Goal: Task Accomplishment & Management: Manage account settings

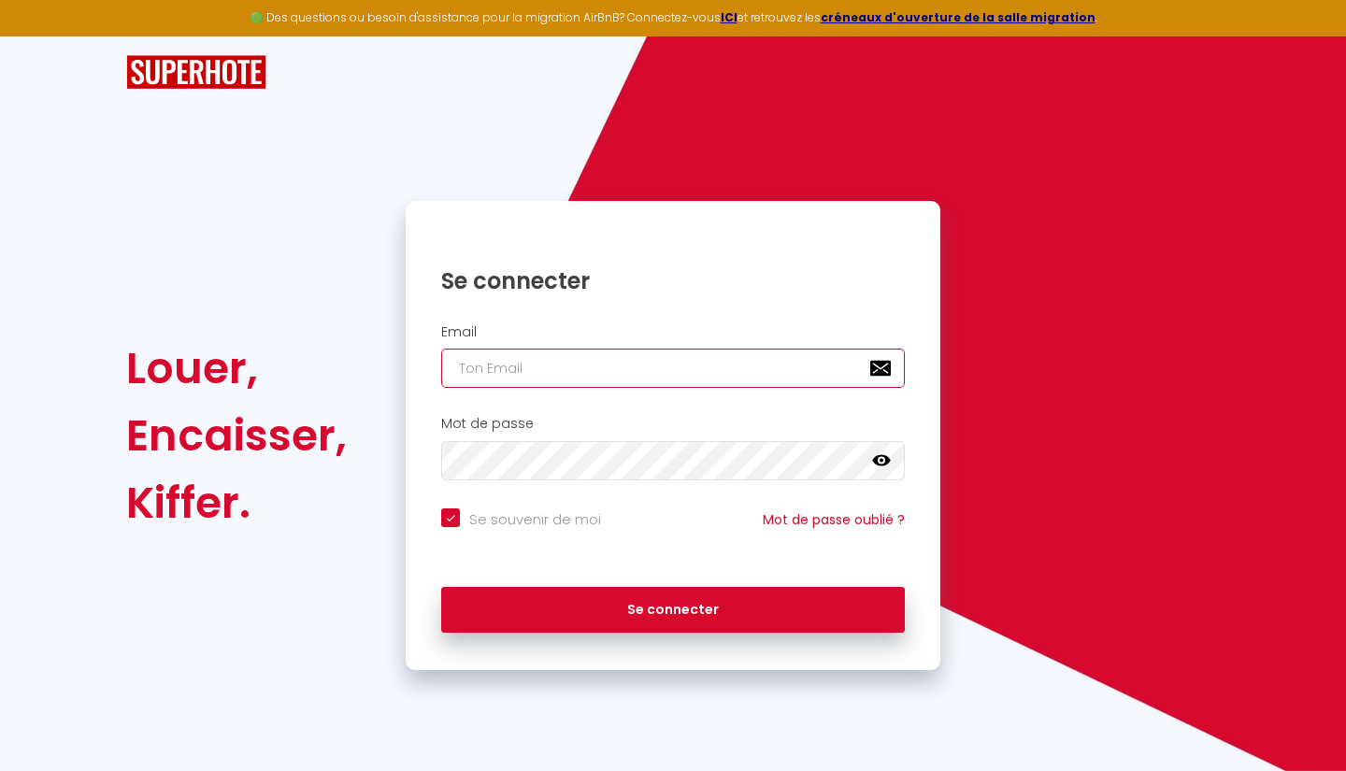
click at [568, 356] on input "email" at bounding box center [672, 368] width 463 height 39
click at [545, 360] on input "email" at bounding box center [672, 368] width 463 height 39
type input "[EMAIL_ADDRESS][DOMAIN_NAME]"
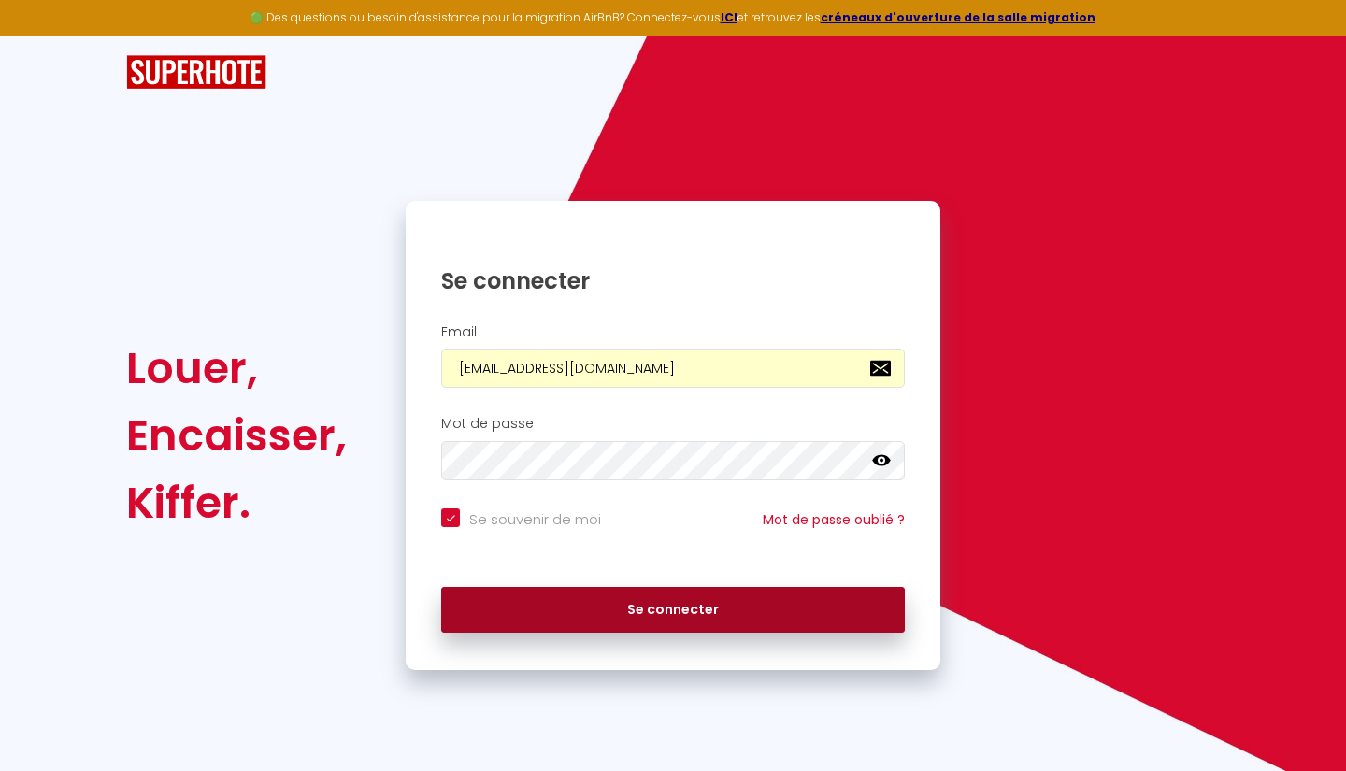
click at [554, 599] on button "Se connecter" at bounding box center [672, 610] width 463 height 47
checkbox input "true"
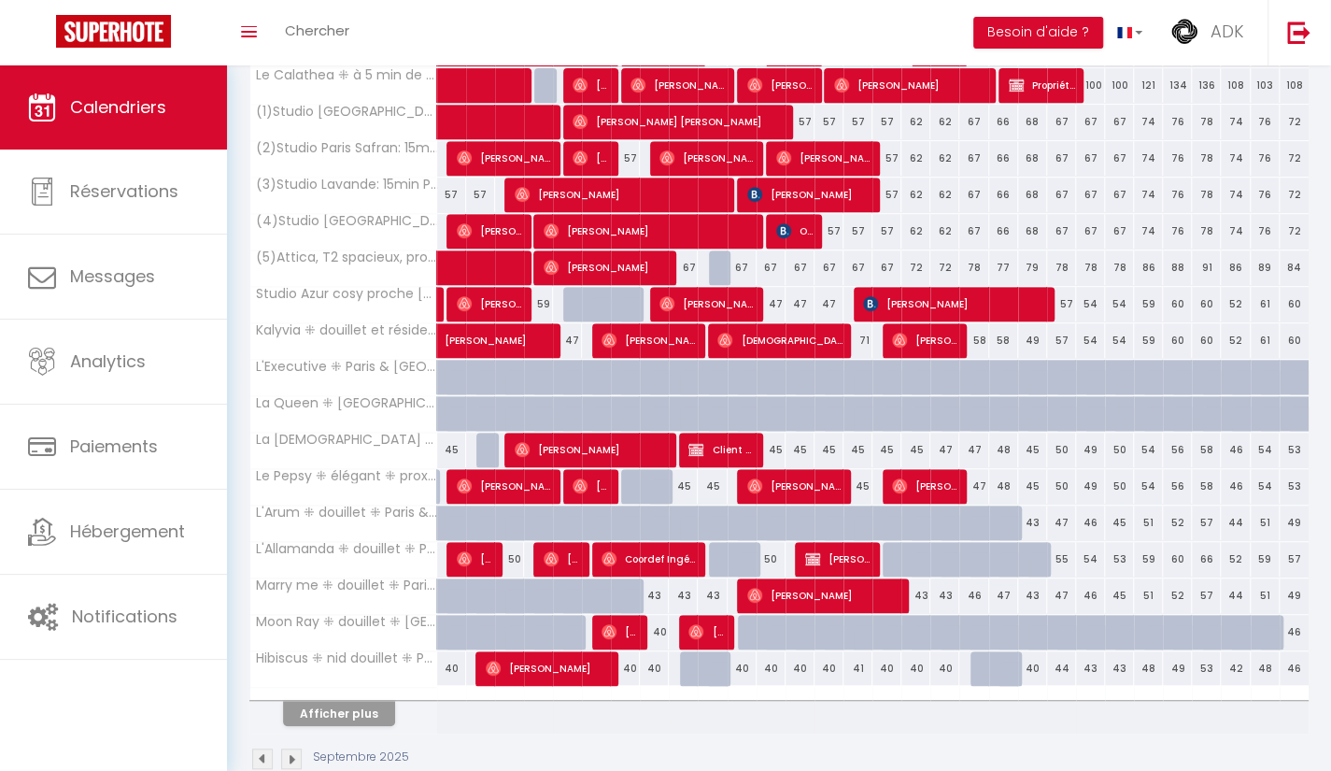
scroll to position [433, 0]
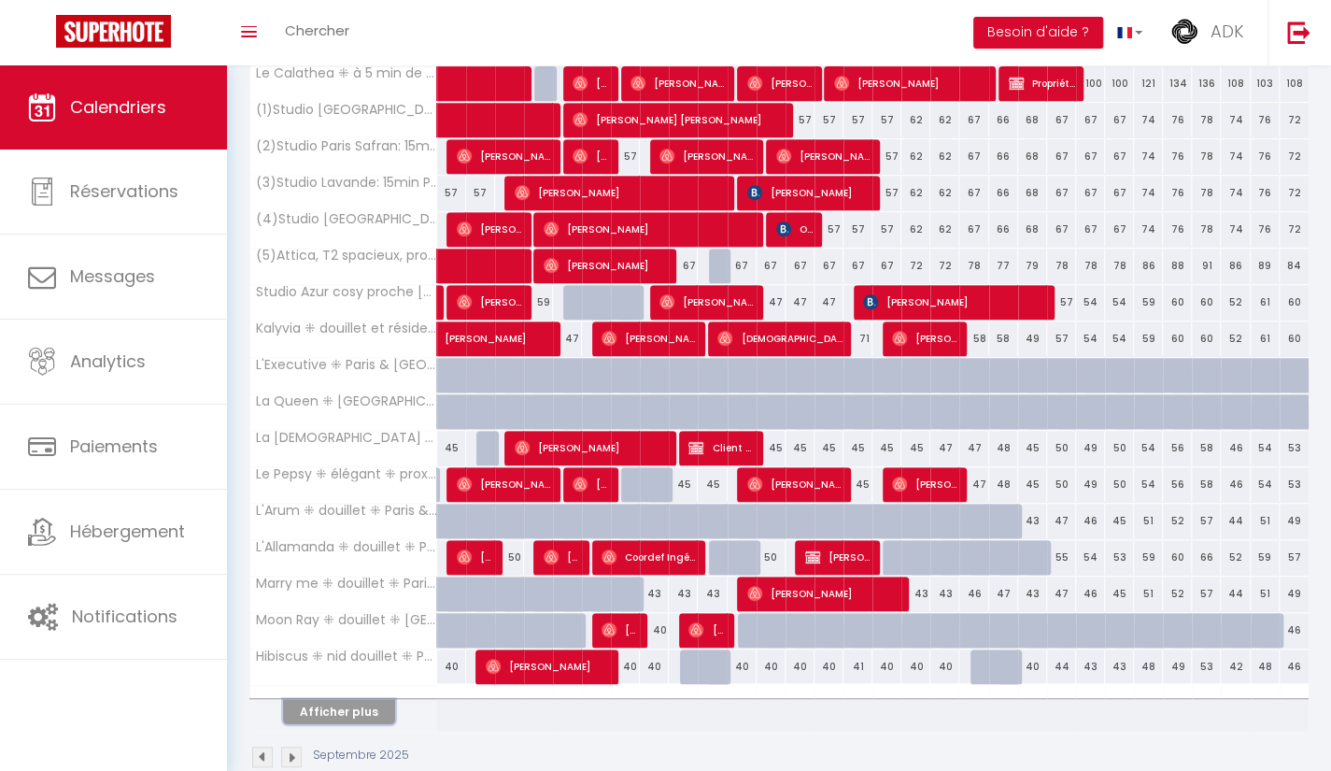
click at [349, 699] on button "Afficher plus" at bounding box center [339, 711] width 112 height 25
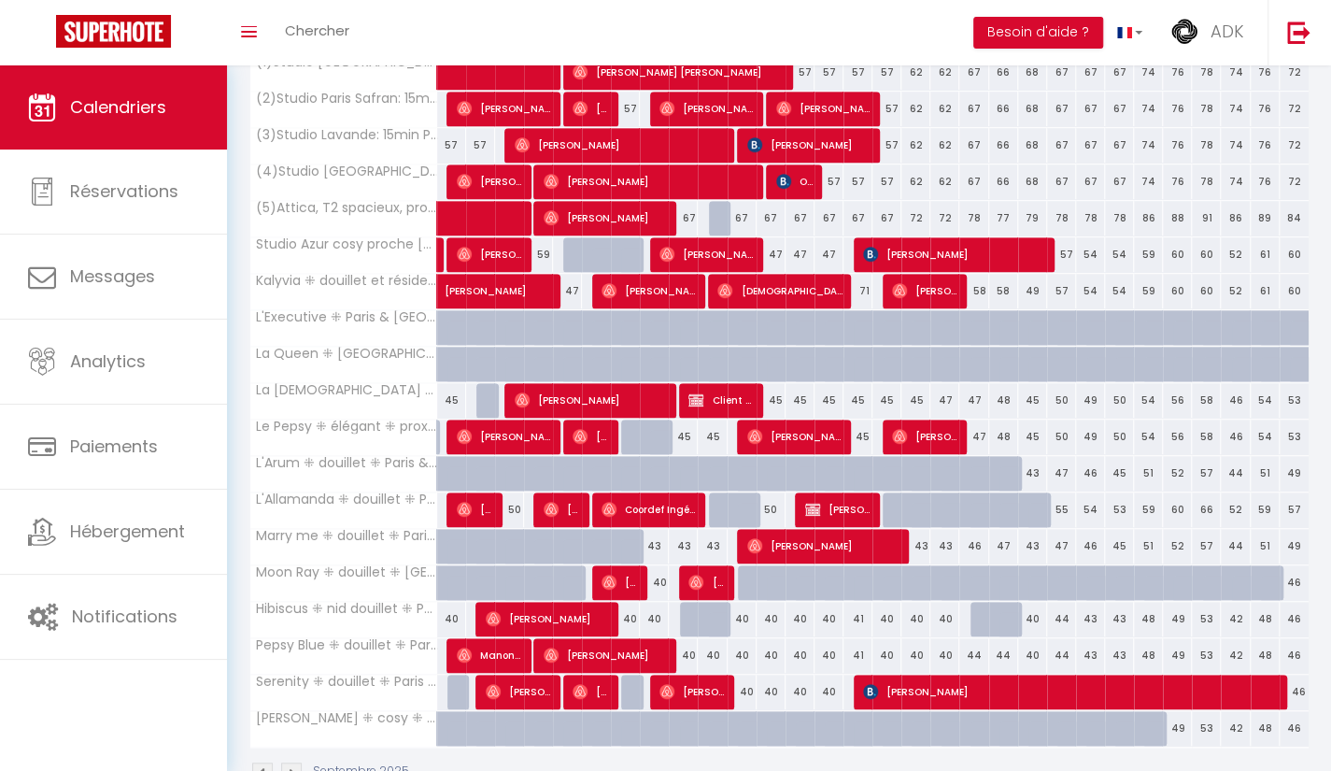
scroll to position [490, 0]
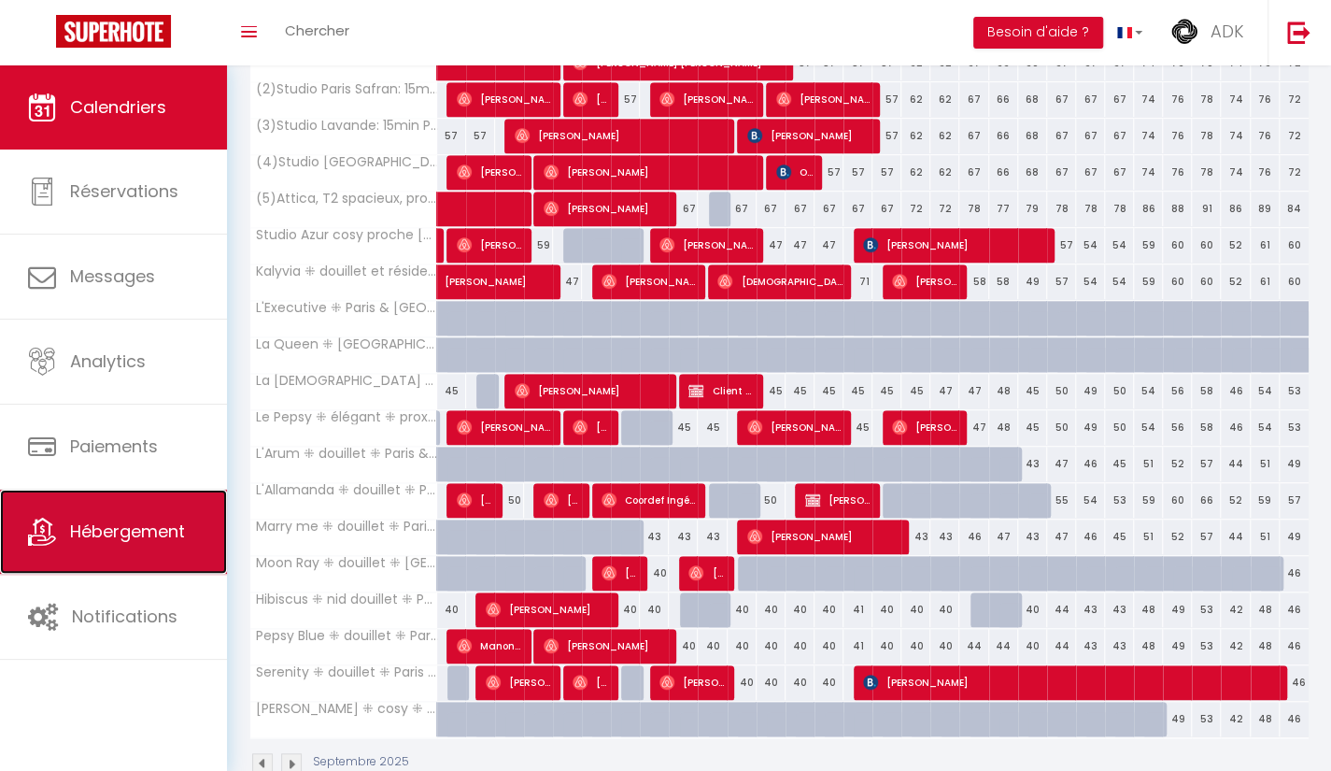
click at [73, 553] on link "Hébergement" at bounding box center [113, 532] width 227 height 84
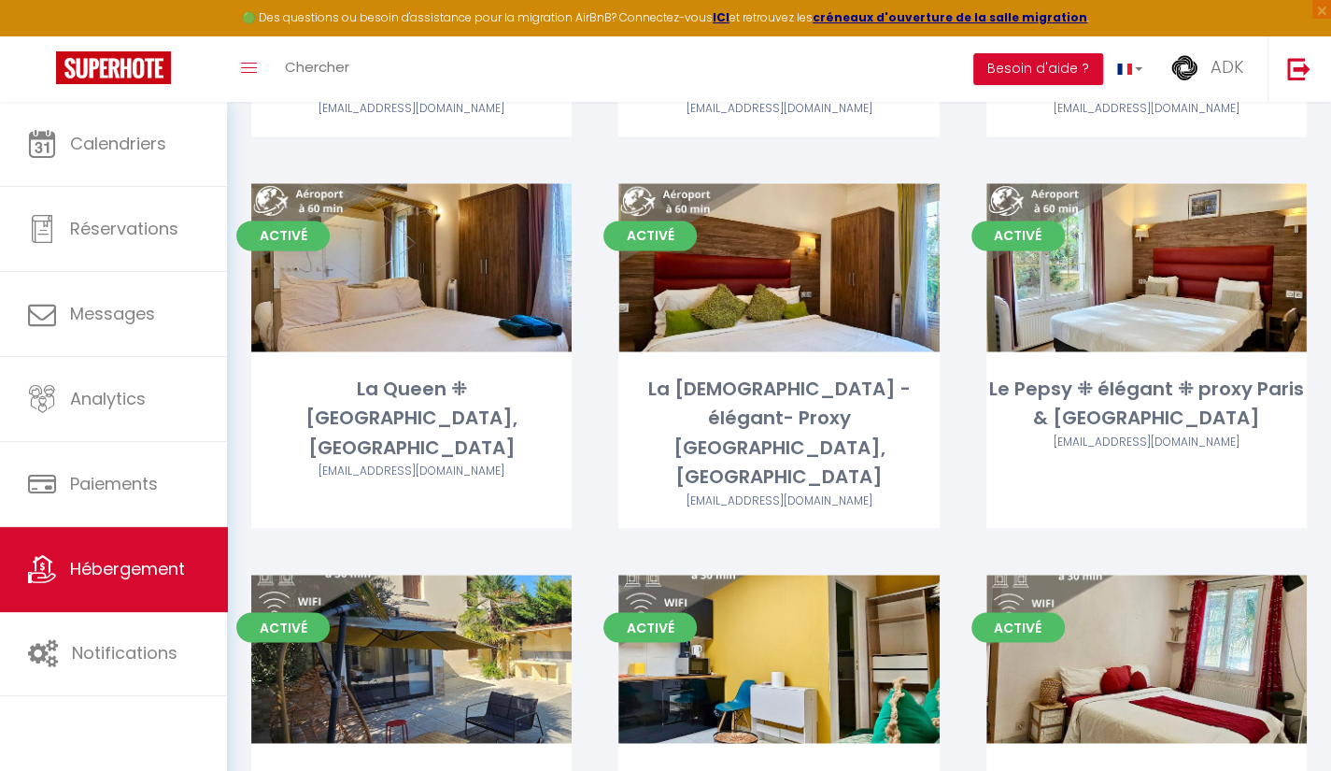
scroll to position [1476, 0]
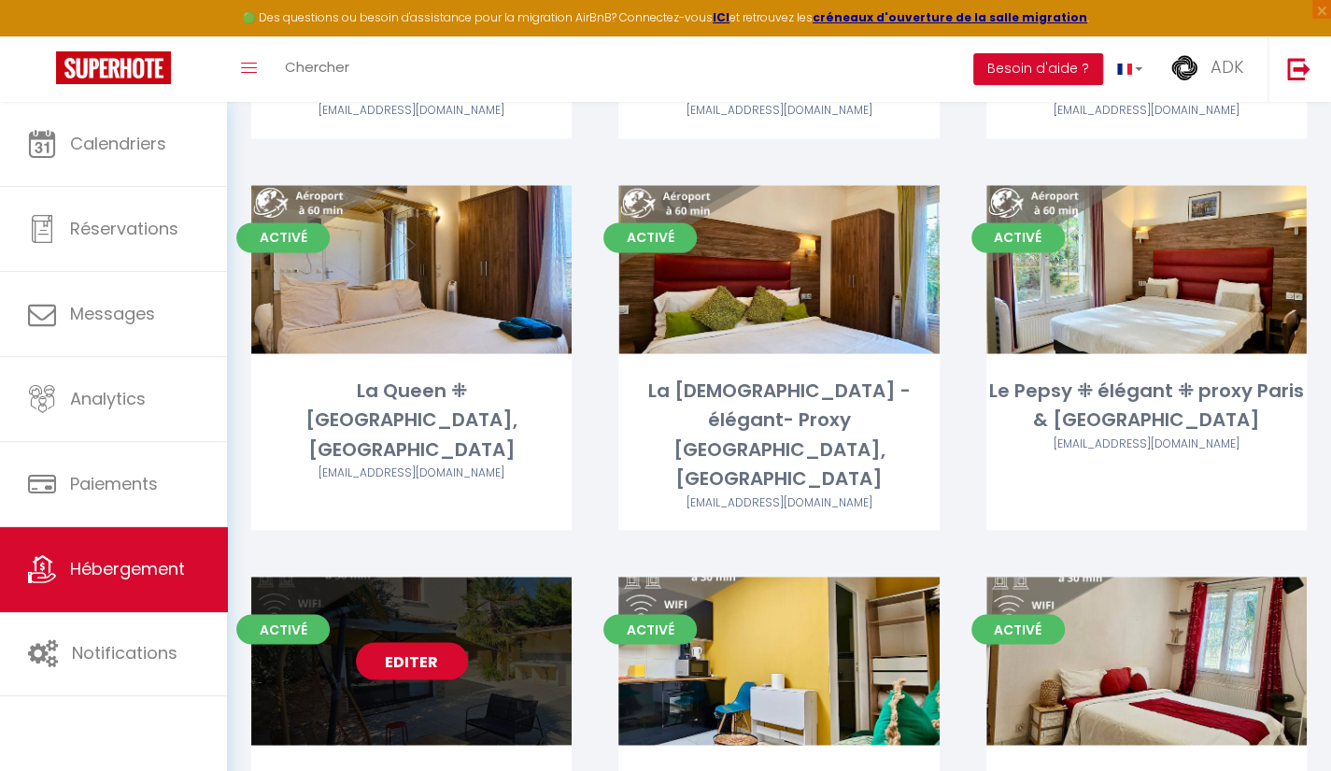
click at [370, 642] on link "Editer" at bounding box center [412, 660] width 112 height 37
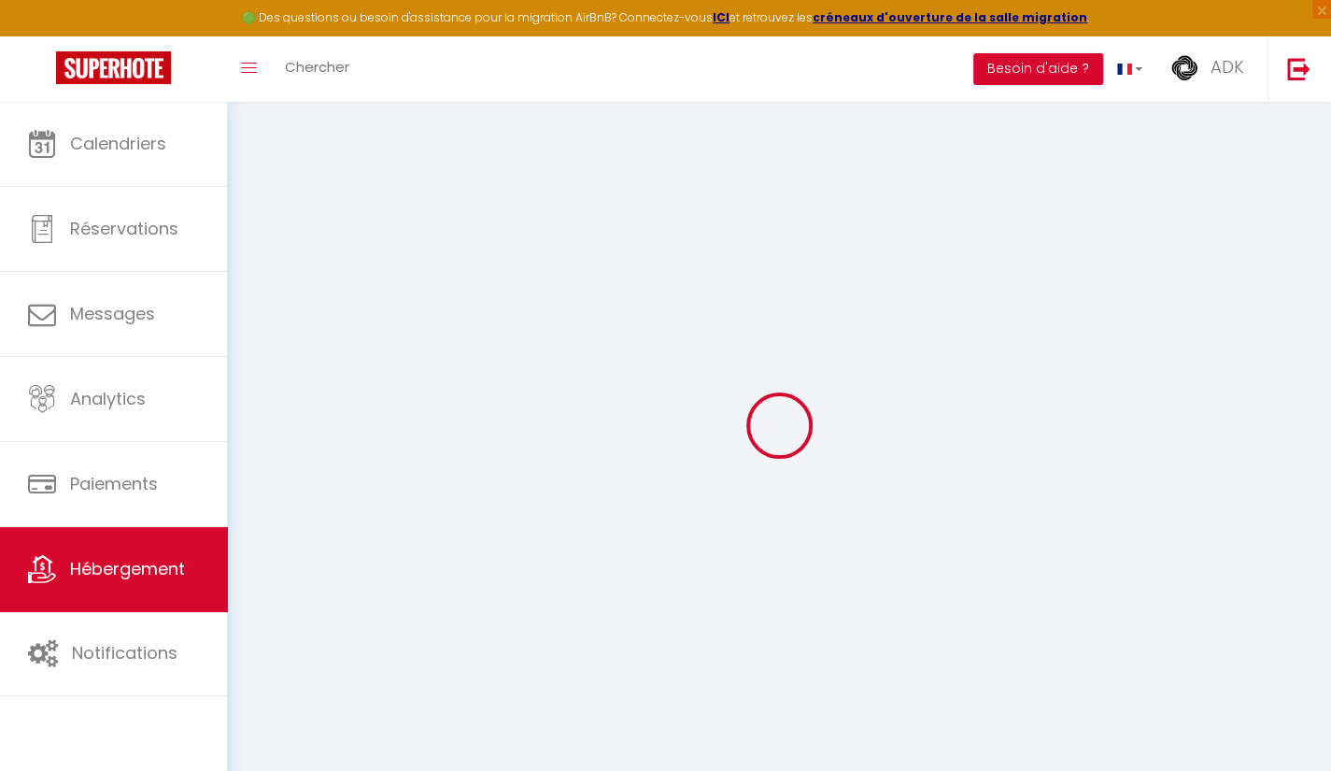
select select
type input "[EMAIL_ADDRESS][DOMAIN_NAME]"
checkbox input "true"
select select "+ 15 %"
select select
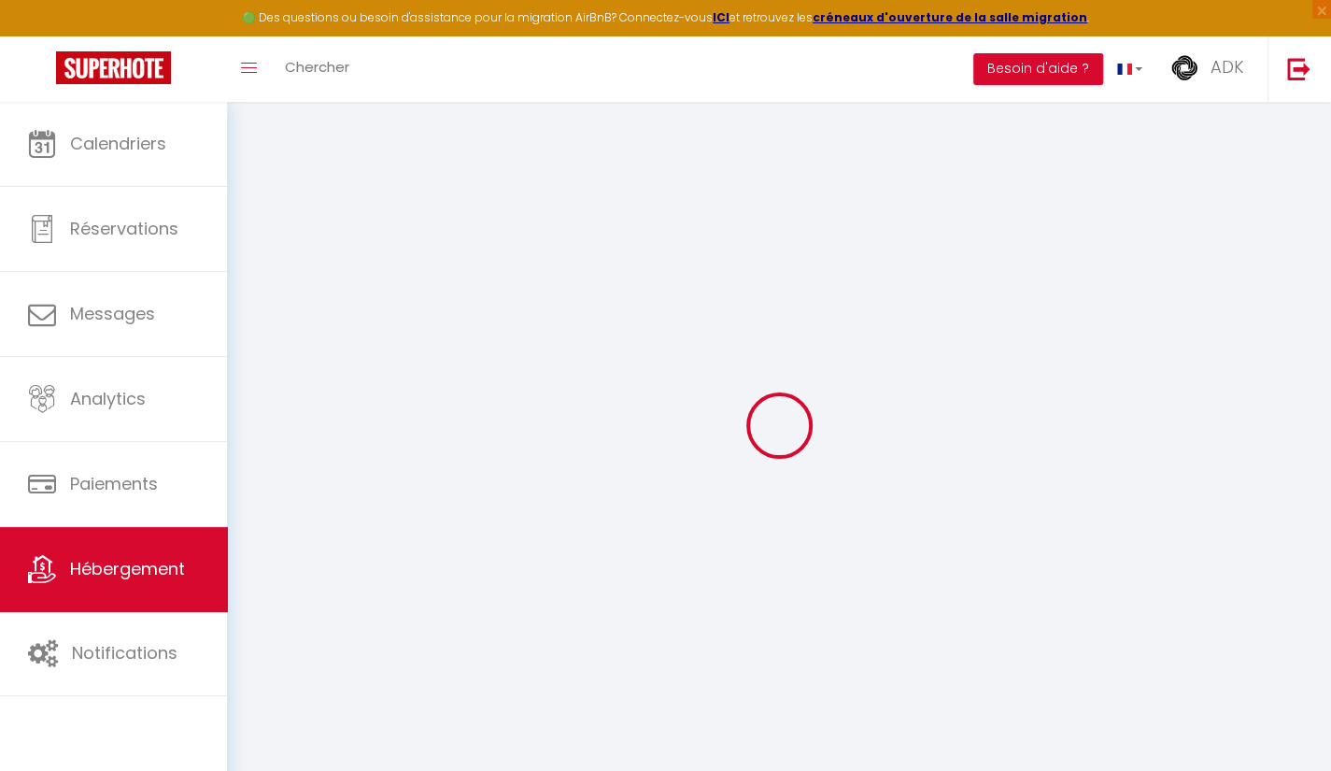
checkbox input "false"
select select
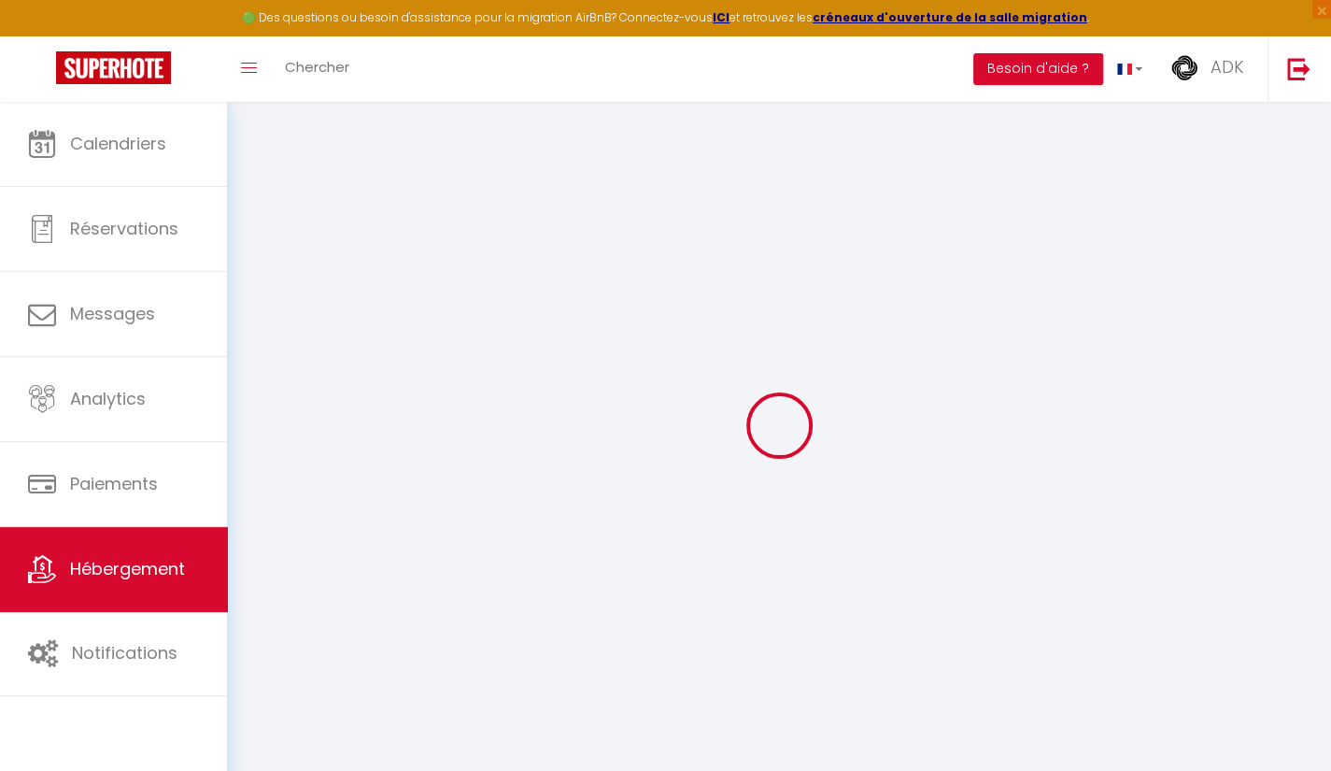
checkbox input "false"
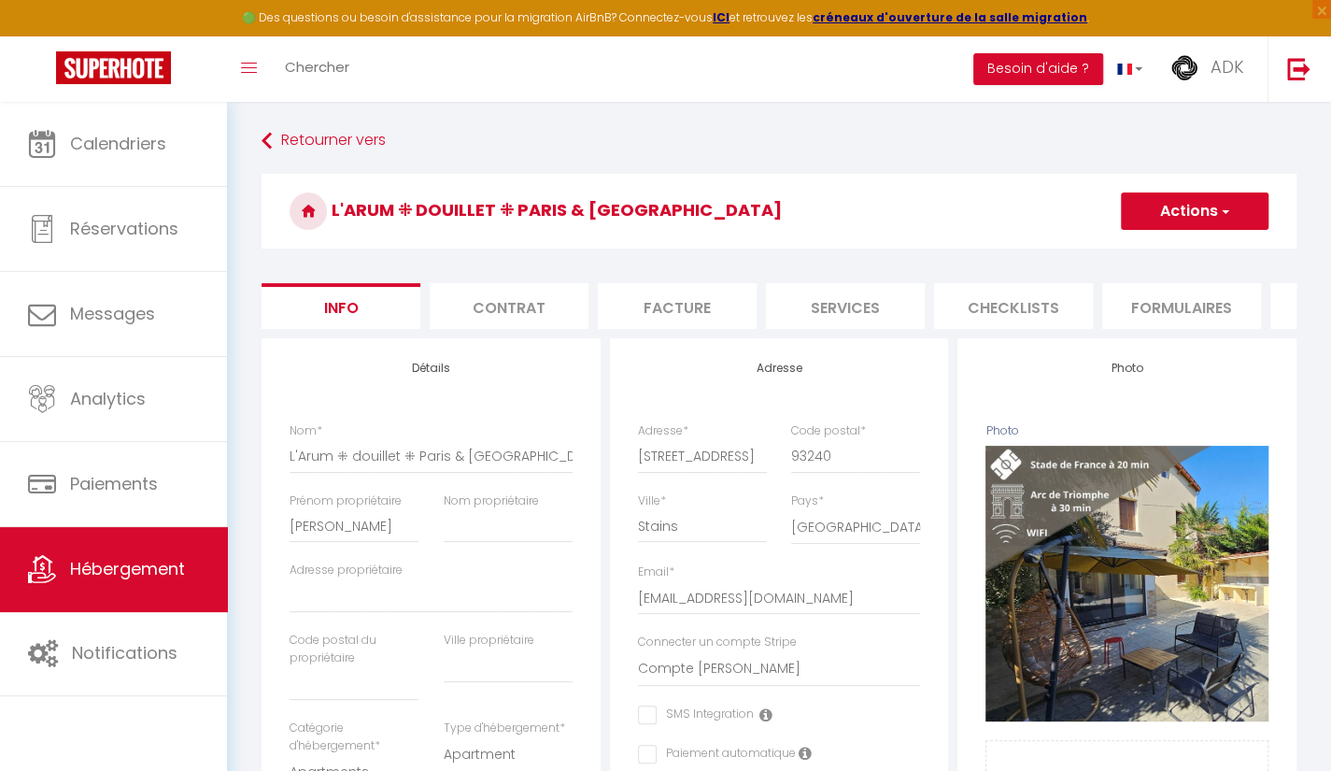
click at [841, 320] on li "Services" at bounding box center [845, 306] width 159 height 46
select select
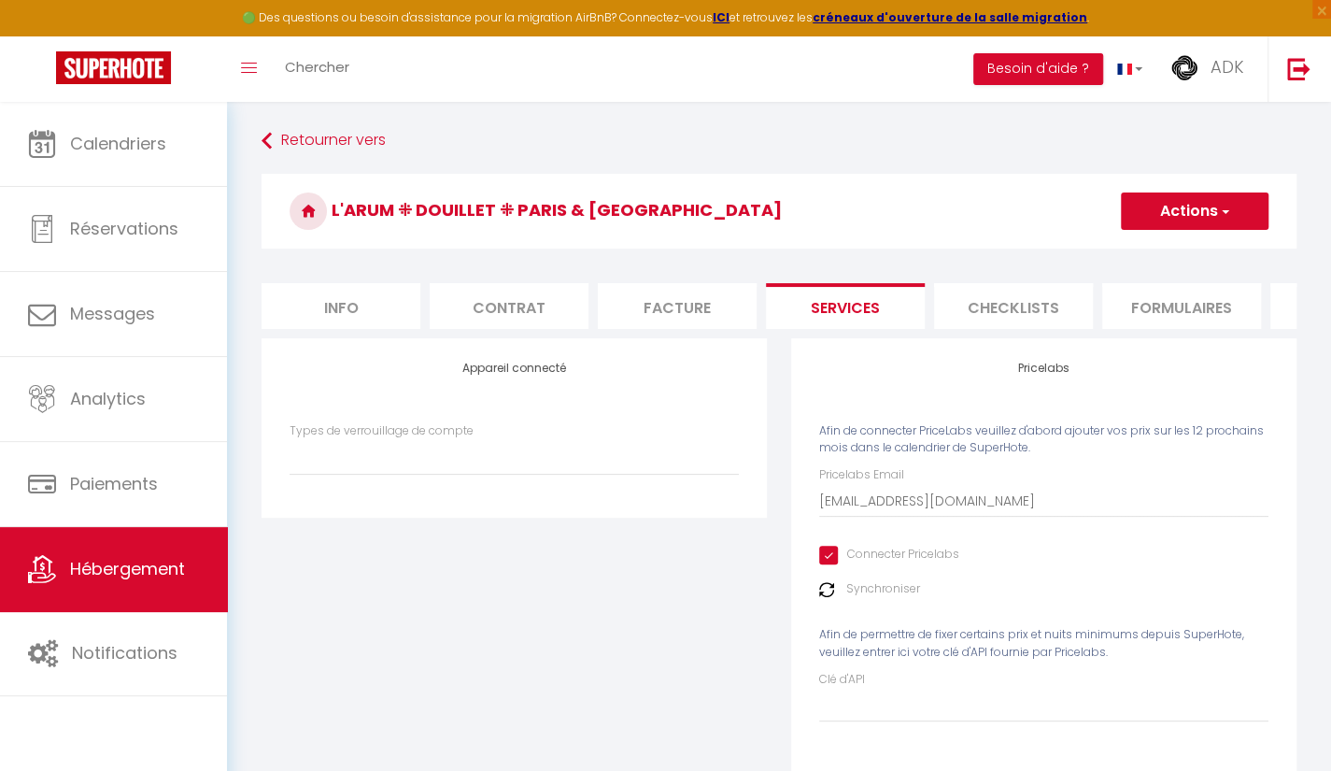
click at [1289, 298] on li "Plateformes" at bounding box center [1350, 306] width 159 height 46
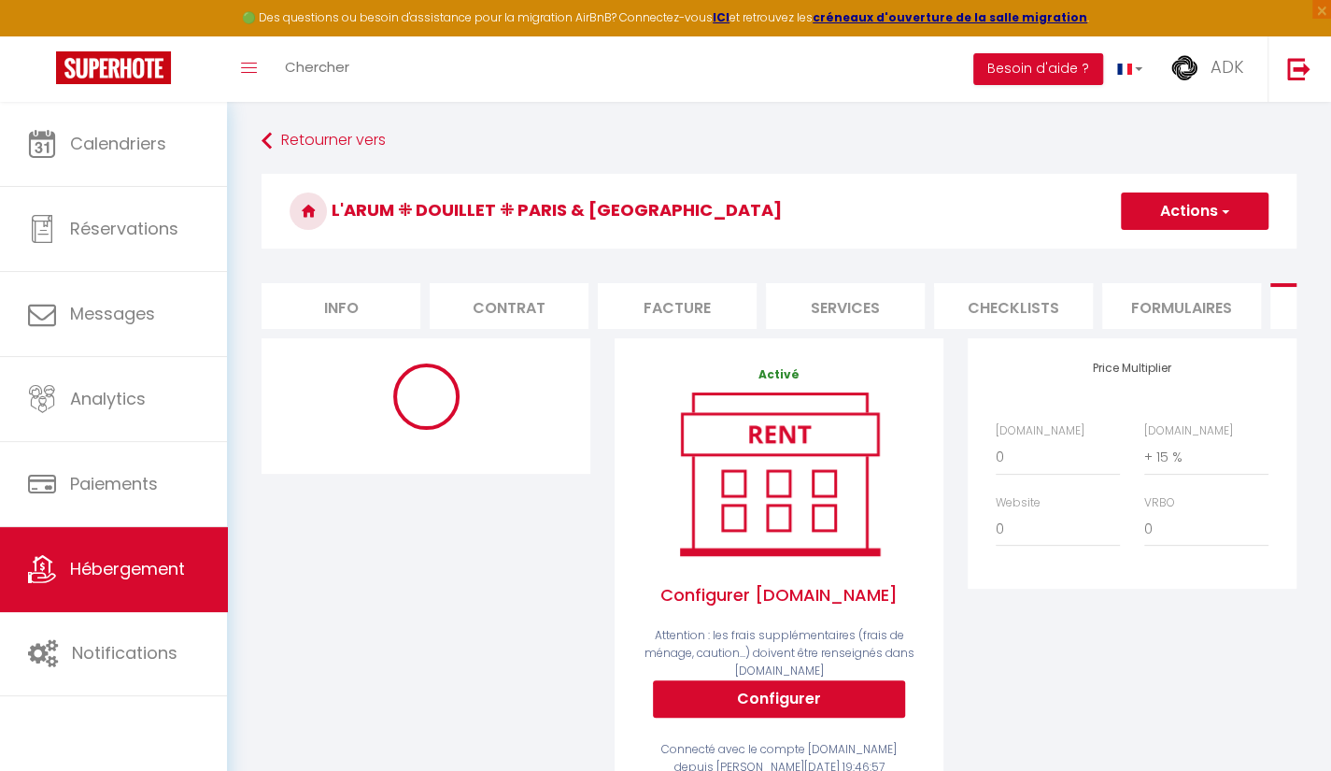
select select "365"
select select "well_reviewed_guests"
select select "EUR"
select select "16159-1419614904355400432"
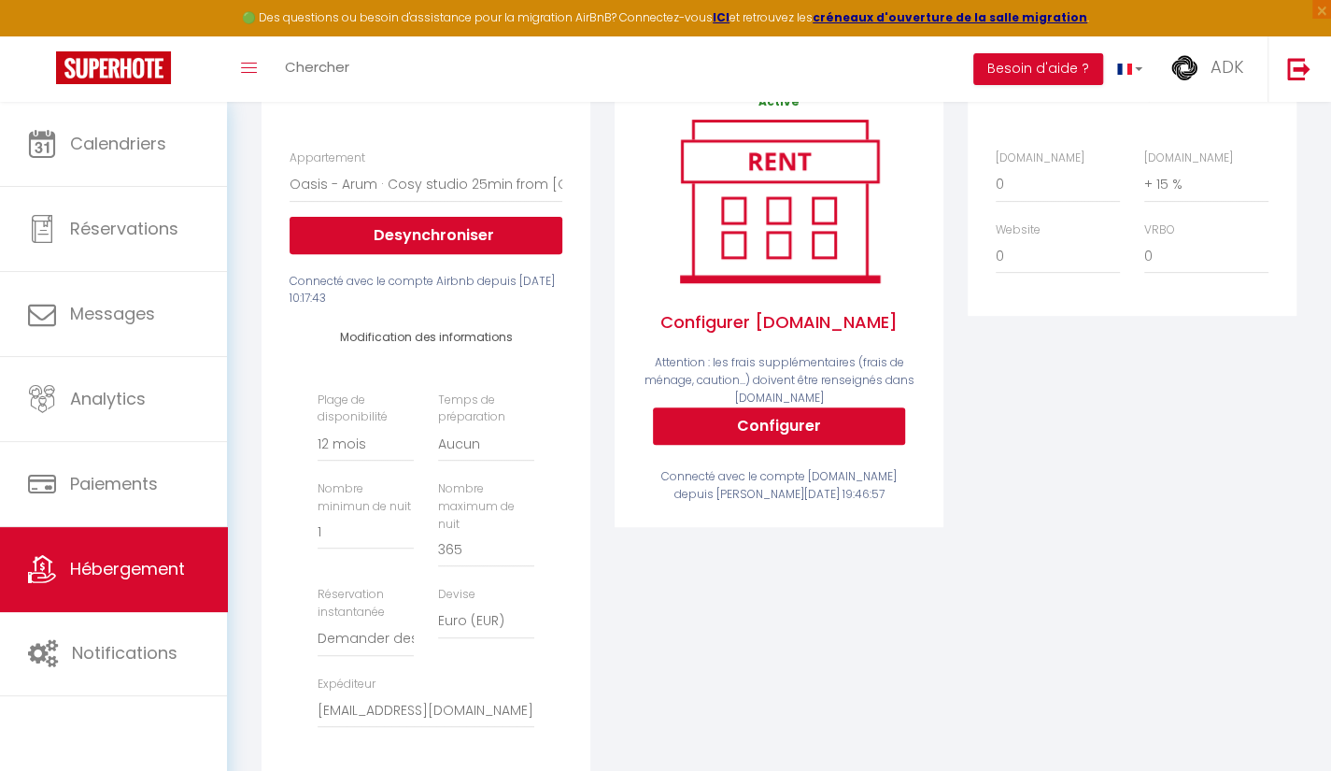
scroll to position [299, 0]
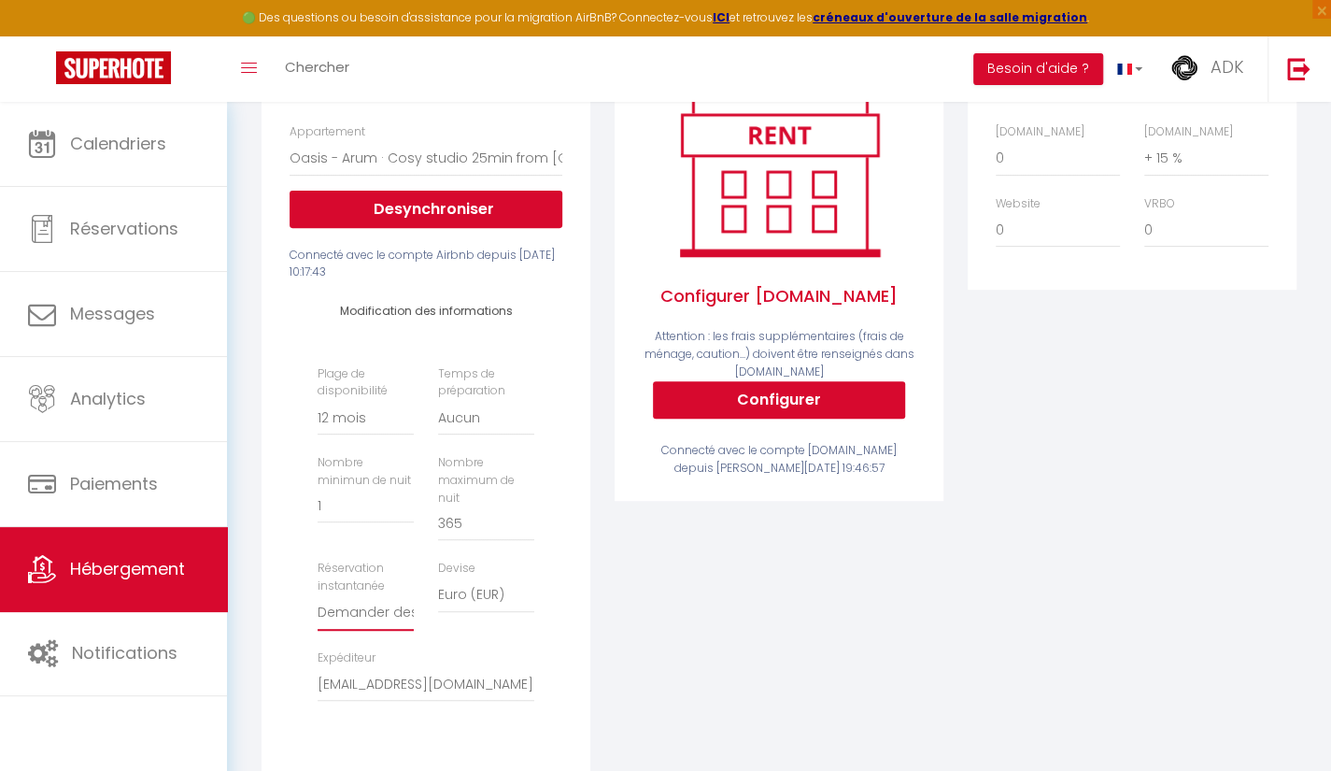
click at [380, 628] on select "Activée Demander des évaluations positives" at bounding box center [366, 613] width 96 height 36
click at [732, 591] on div "Activé Configurer [DOMAIN_NAME] Attention : les frais supplémentaires (frais de…" at bounding box center [779, 427] width 353 height 777
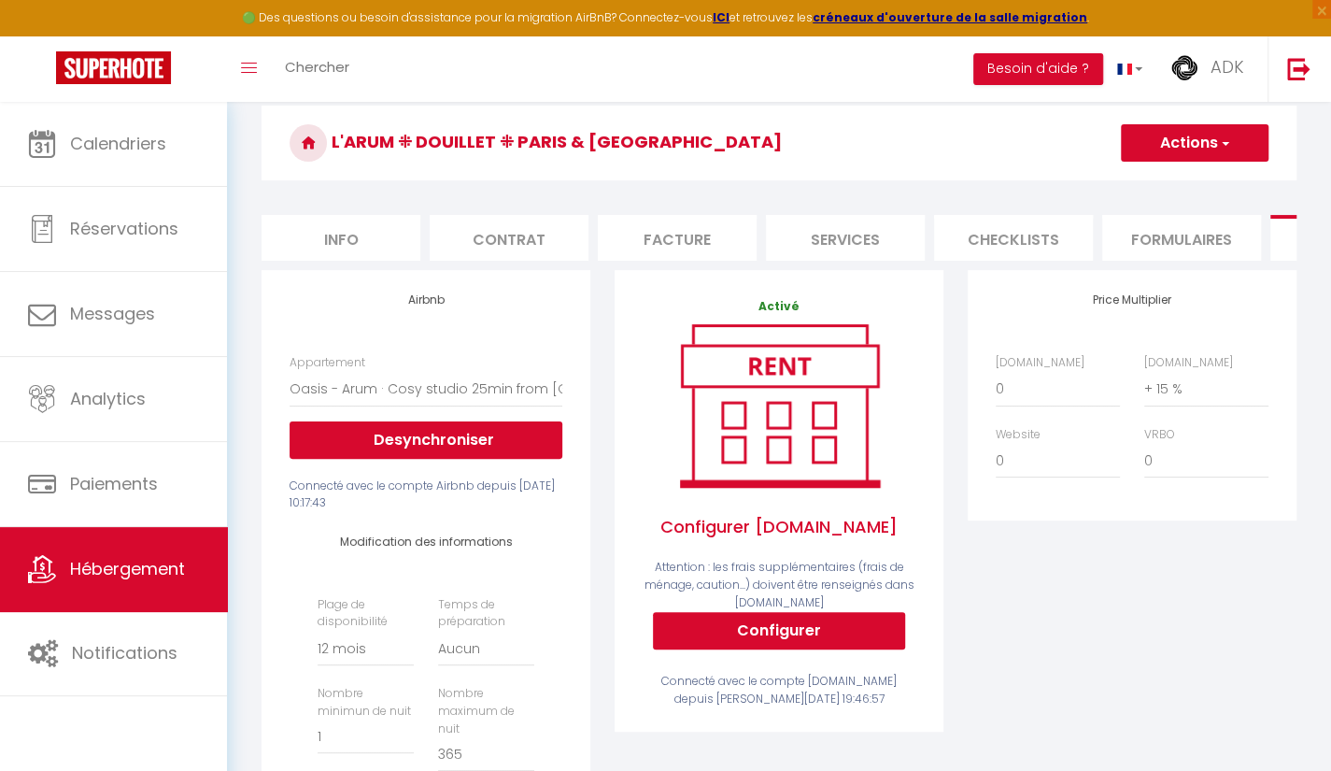
scroll to position [67, 0]
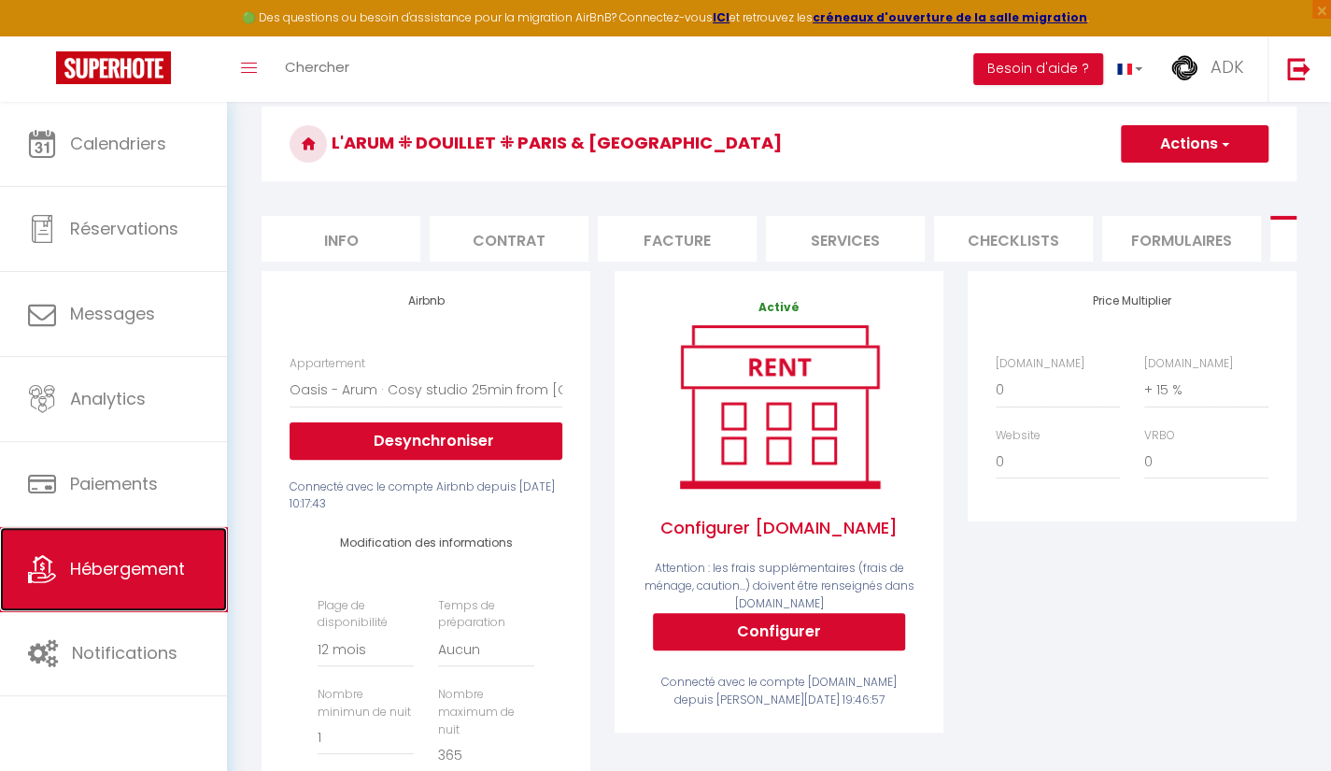
click at [74, 585] on link "Hébergement" at bounding box center [113, 569] width 227 height 84
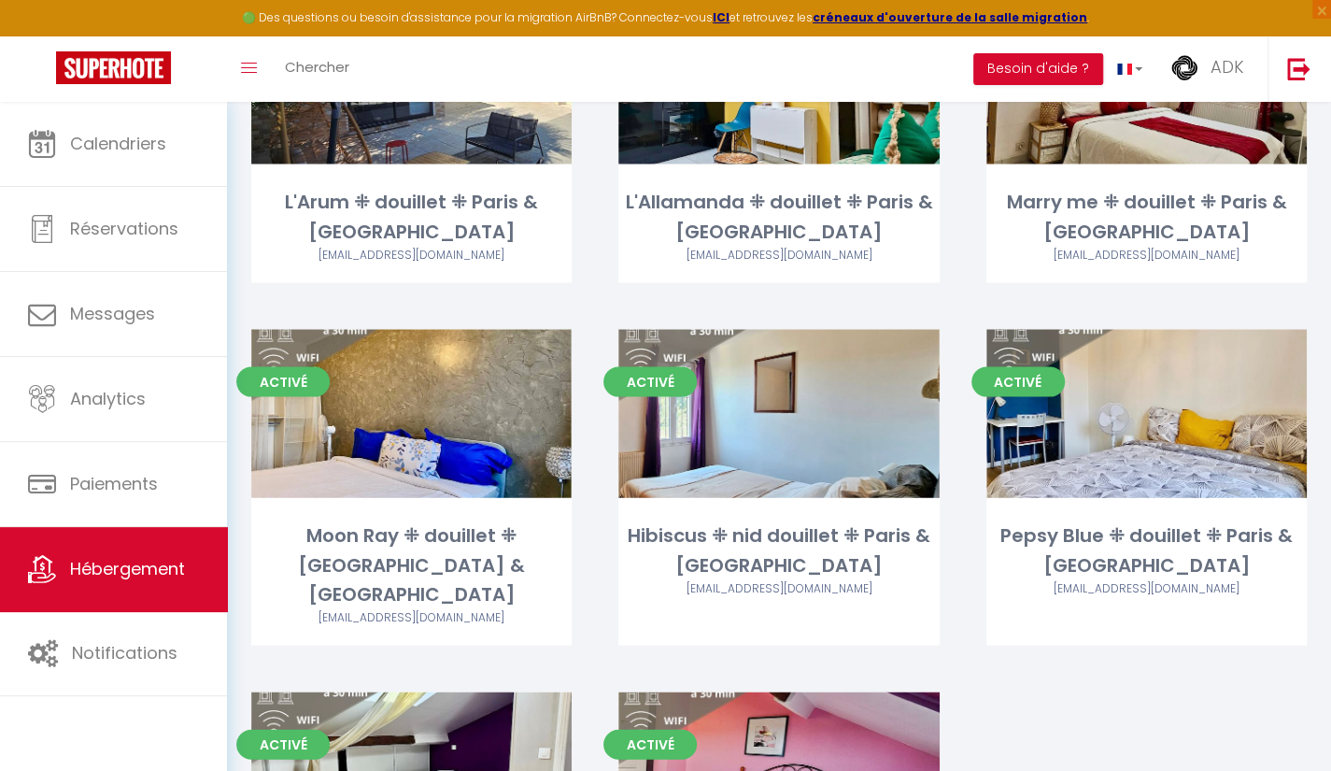
scroll to position [2157, 0]
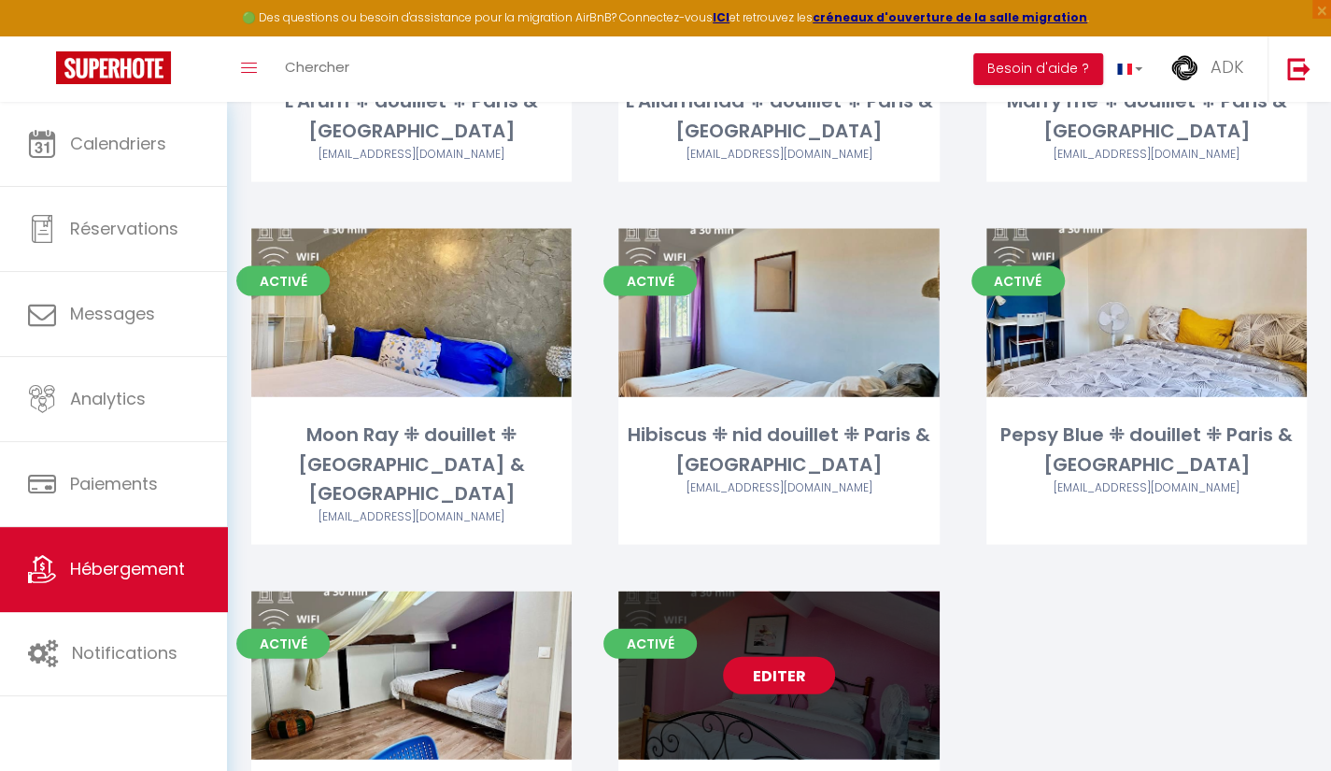
click at [779, 657] on link "Editer" at bounding box center [779, 675] width 112 height 37
select select "3"
select select "2"
select select "1"
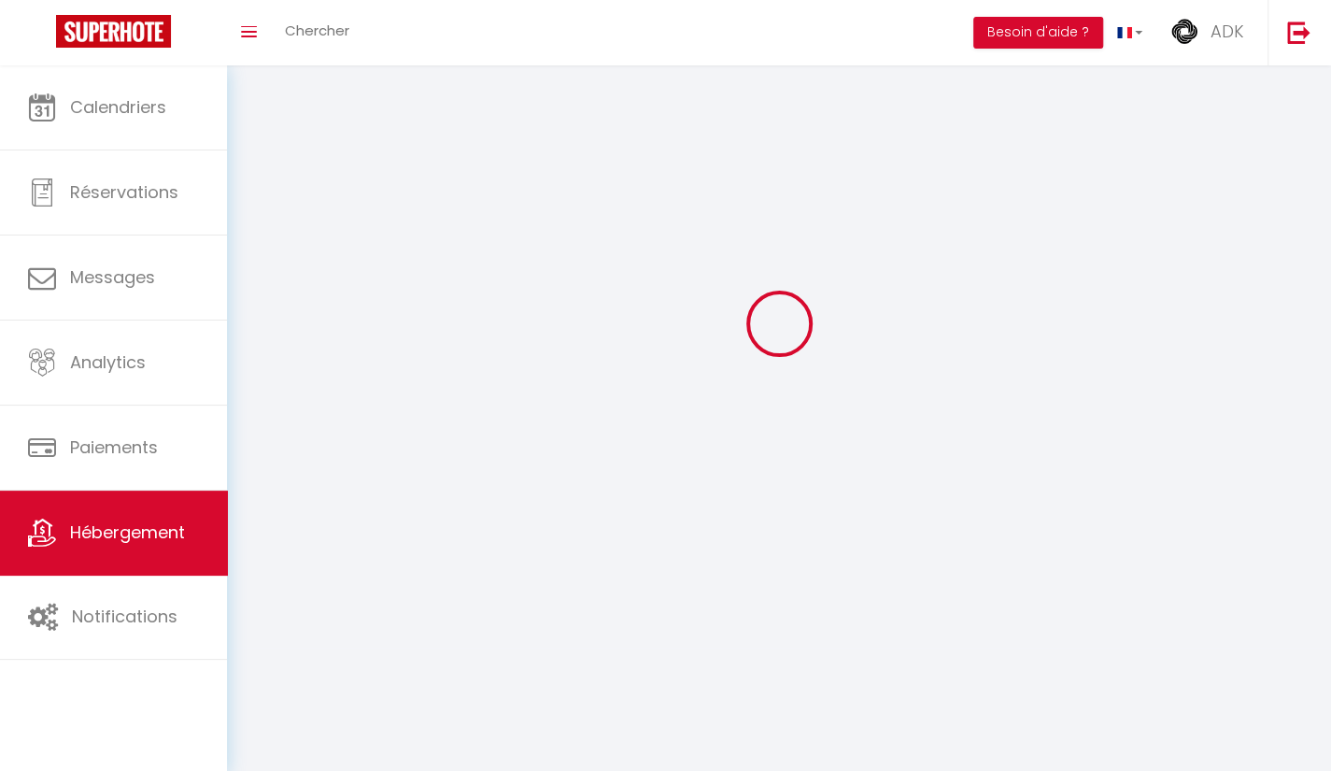
select select
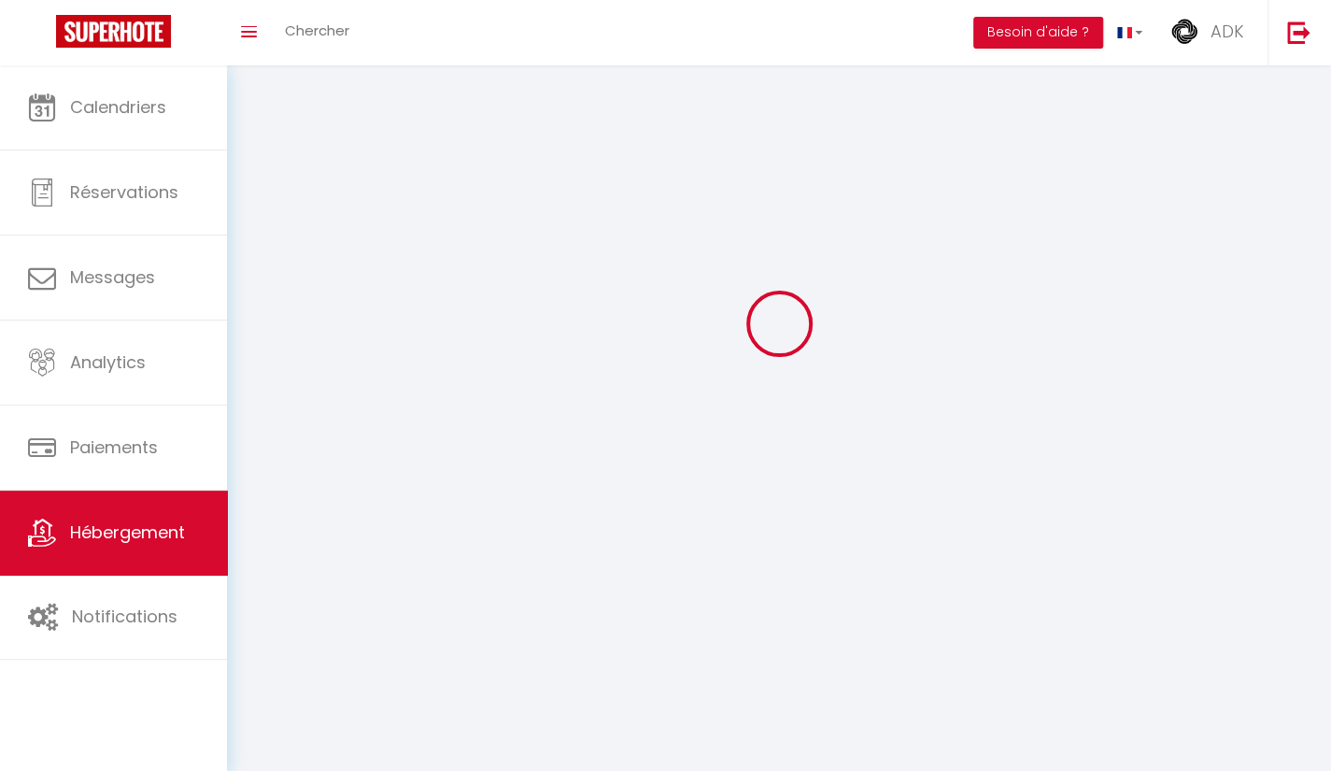
checkbox input "false"
select select
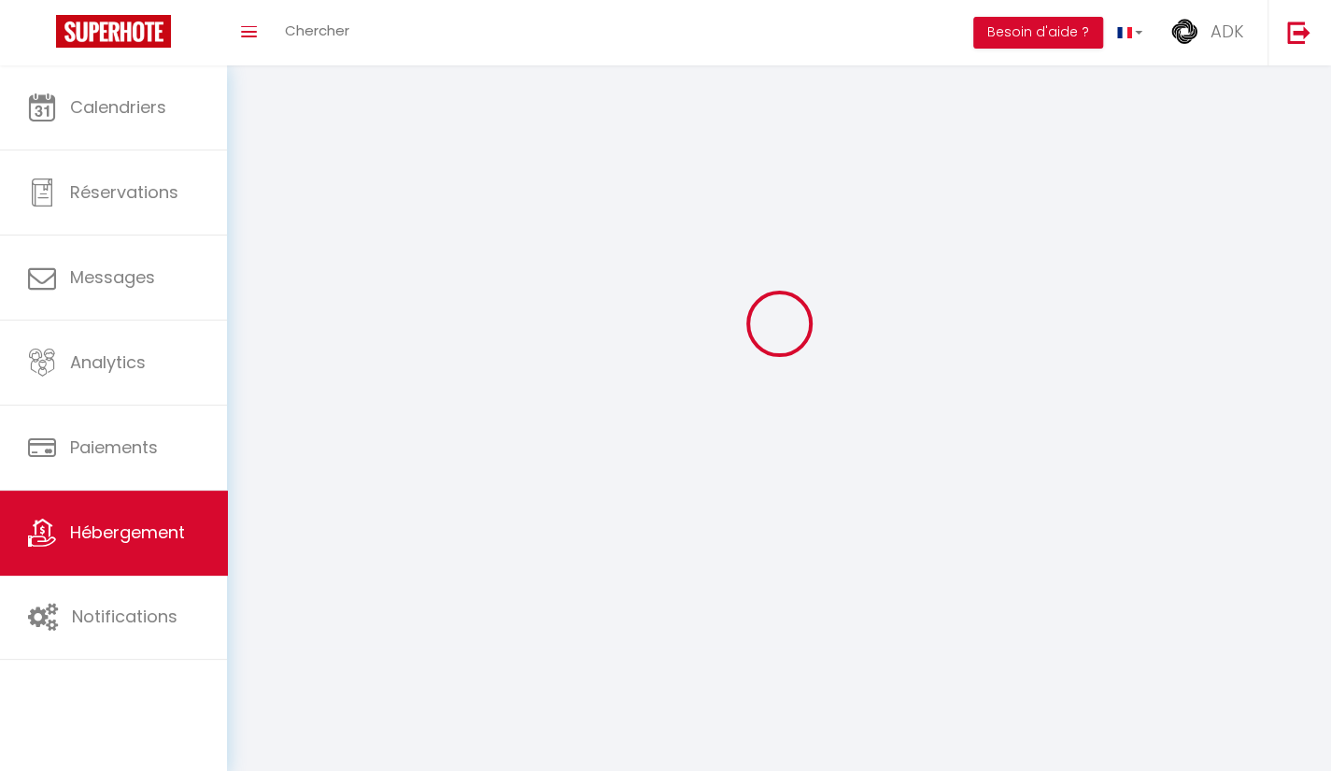
select select
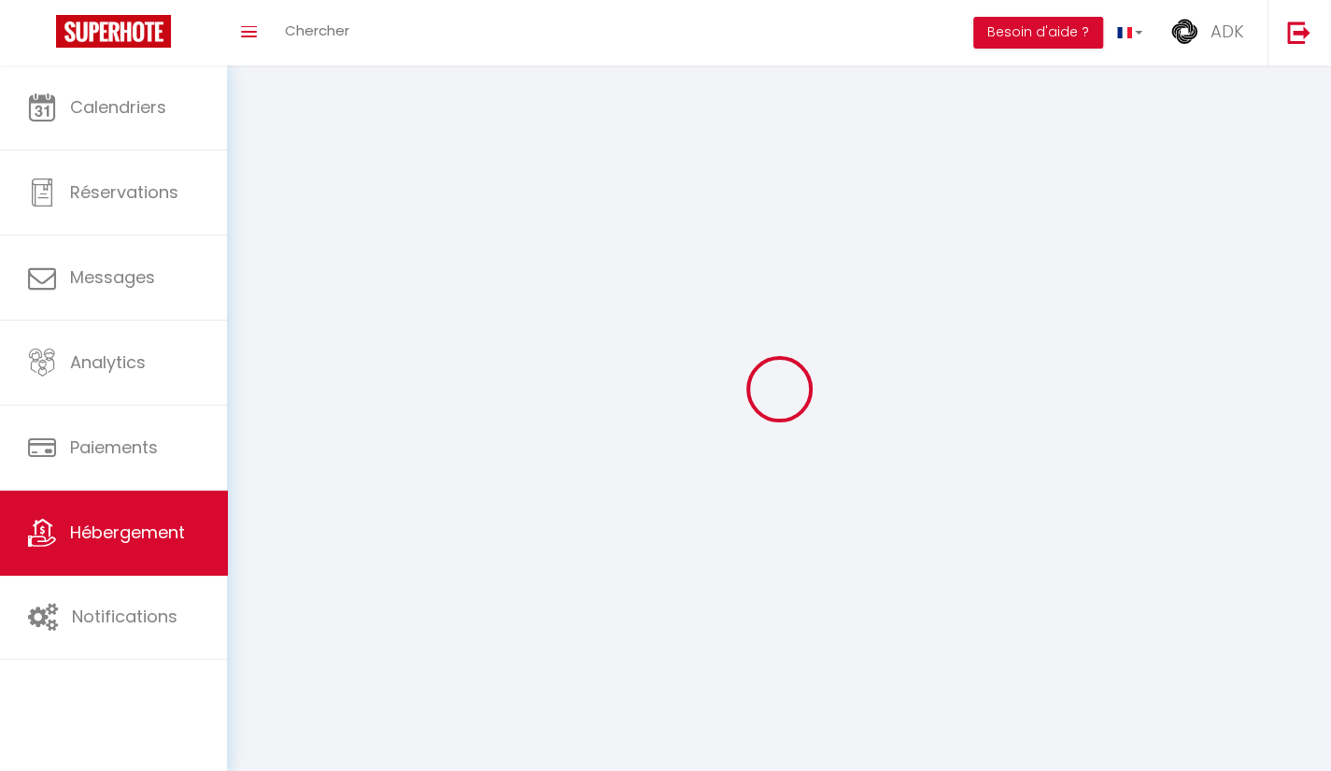
select select
checkbox input "false"
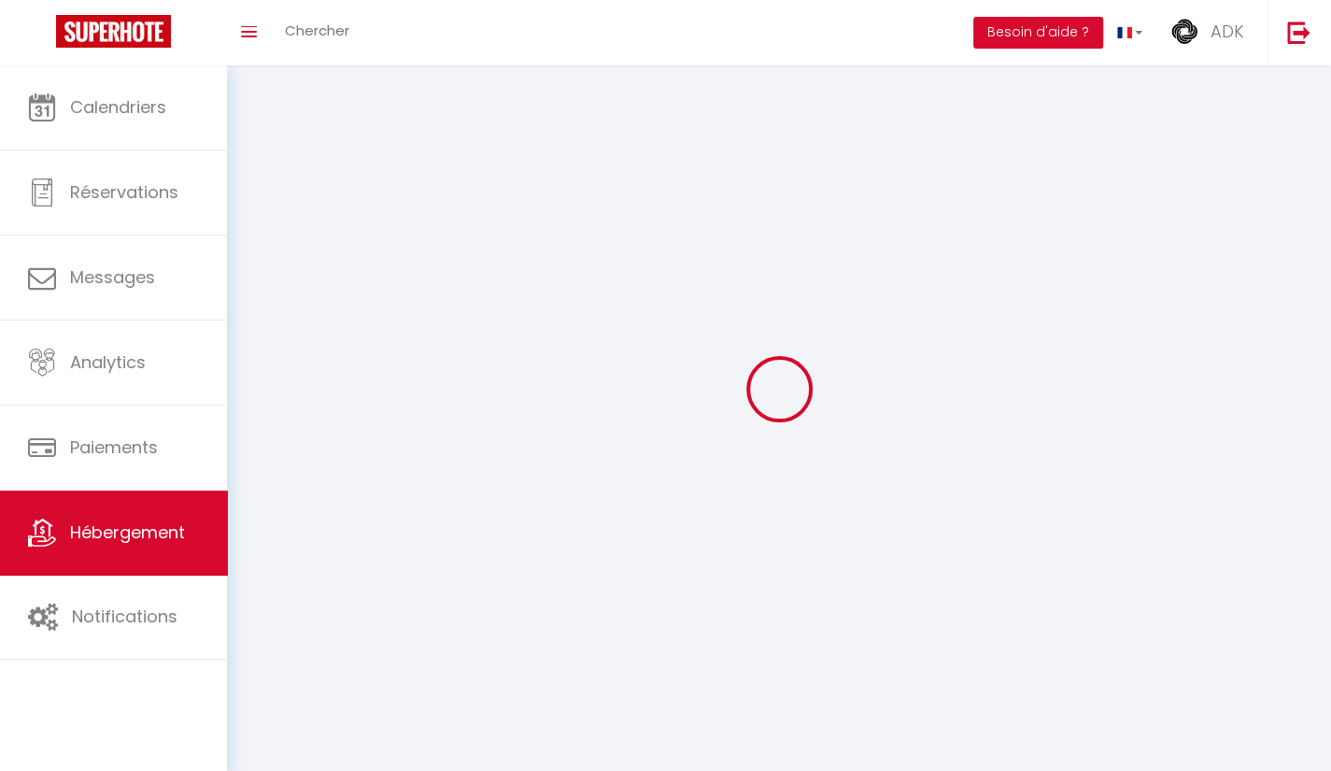
select select
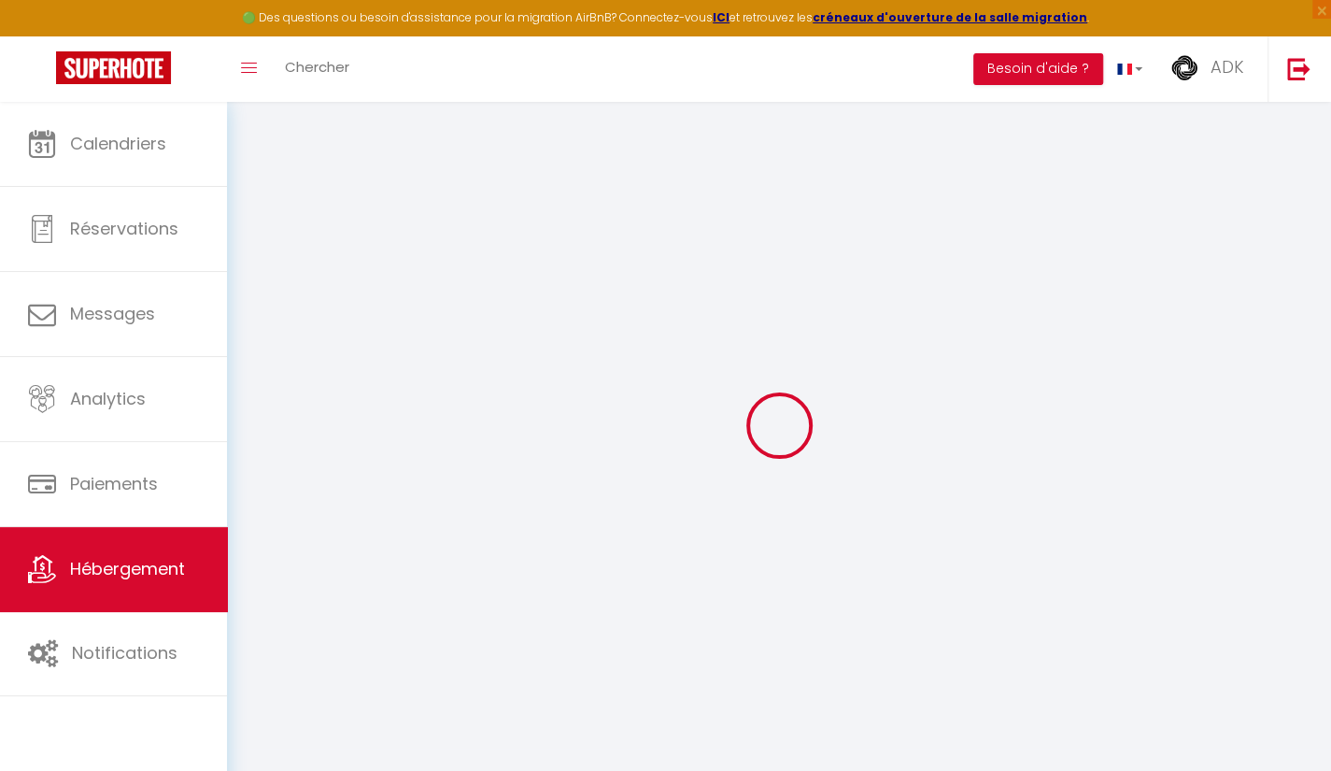
select select
checkbox input "false"
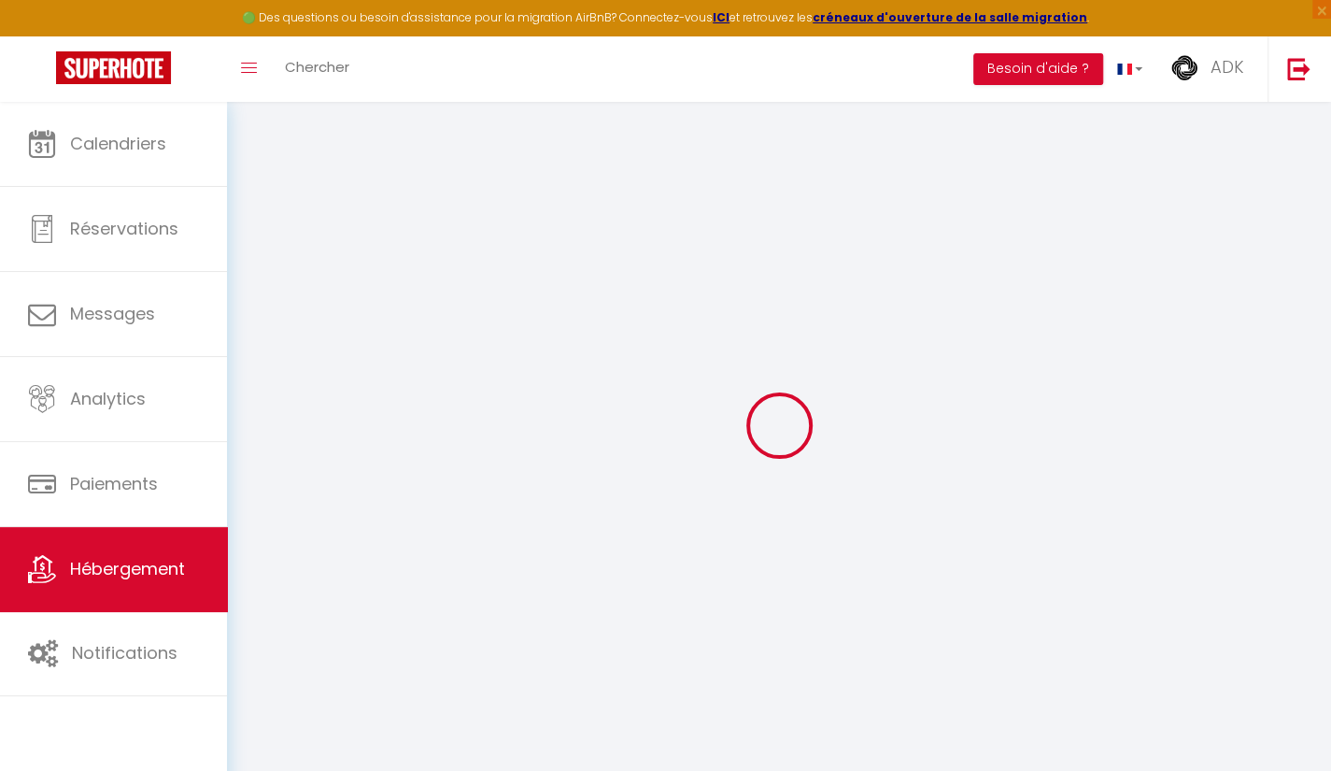
select select
checkbox input "false"
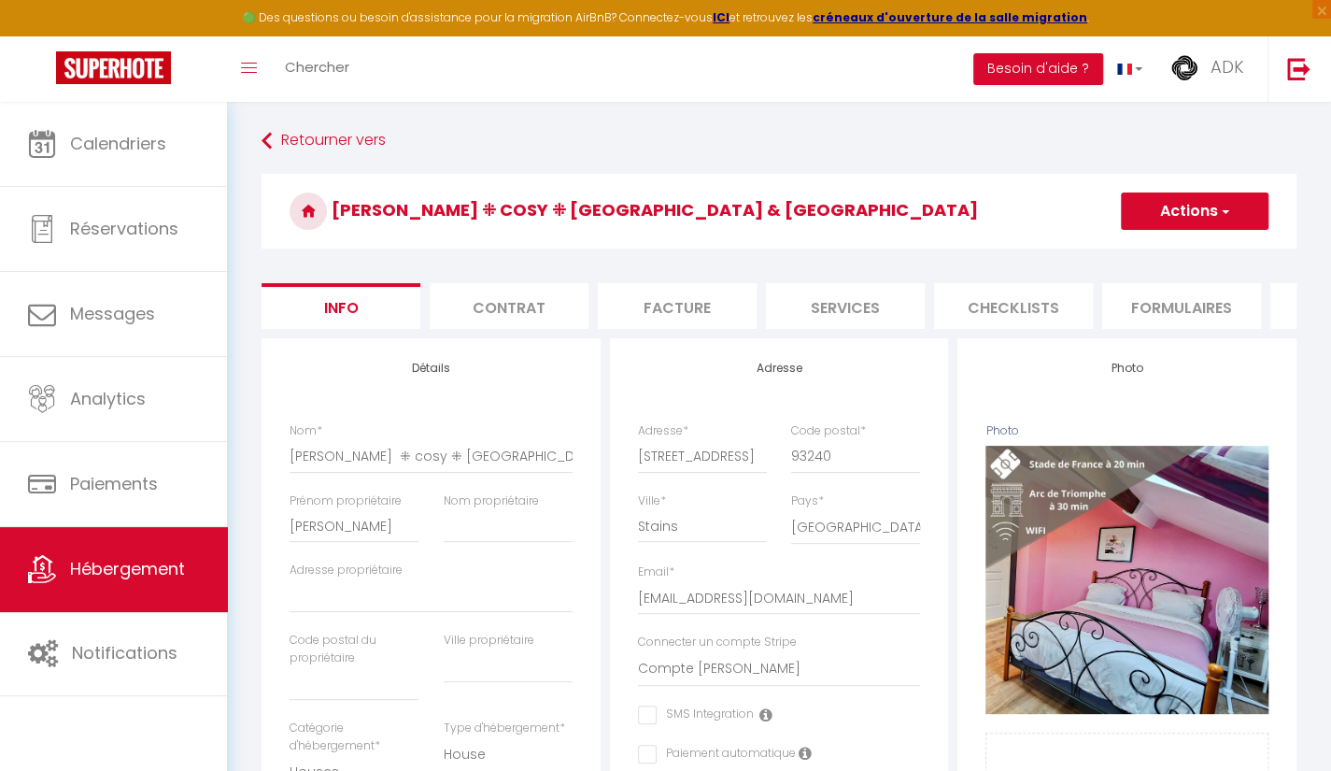
click at [1278, 311] on li "Plateformes" at bounding box center [1350, 306] width 159 height 46
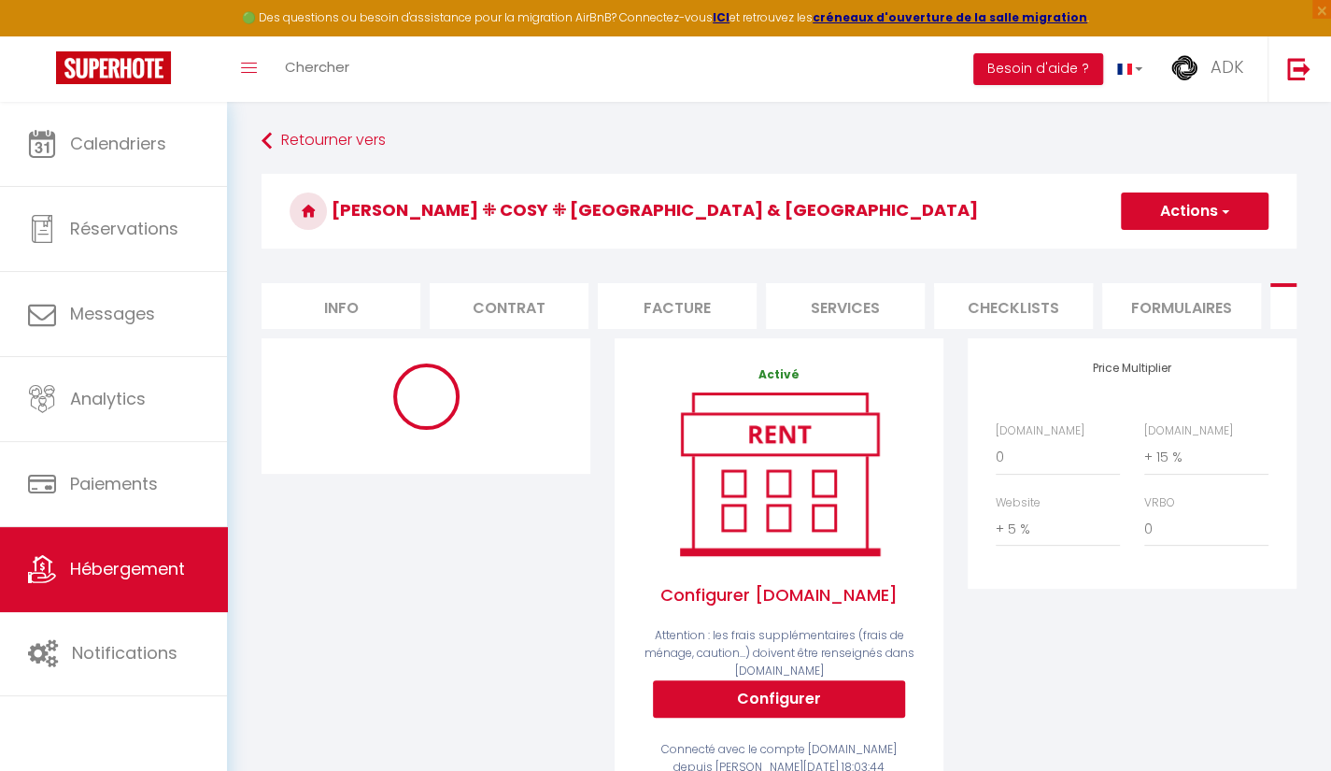
select select "365"
select select "EUR"
select select "16159-618465503580599618"
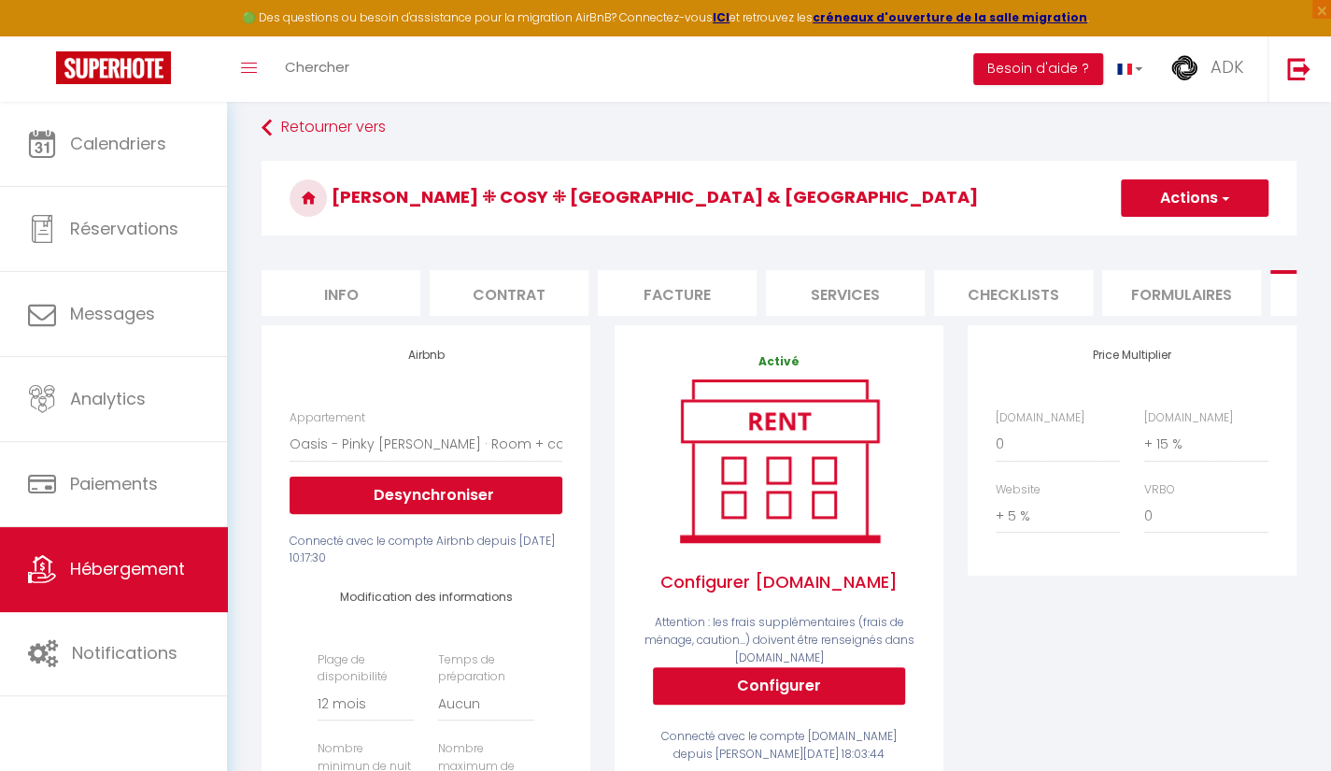
scroll to position [6, 0]
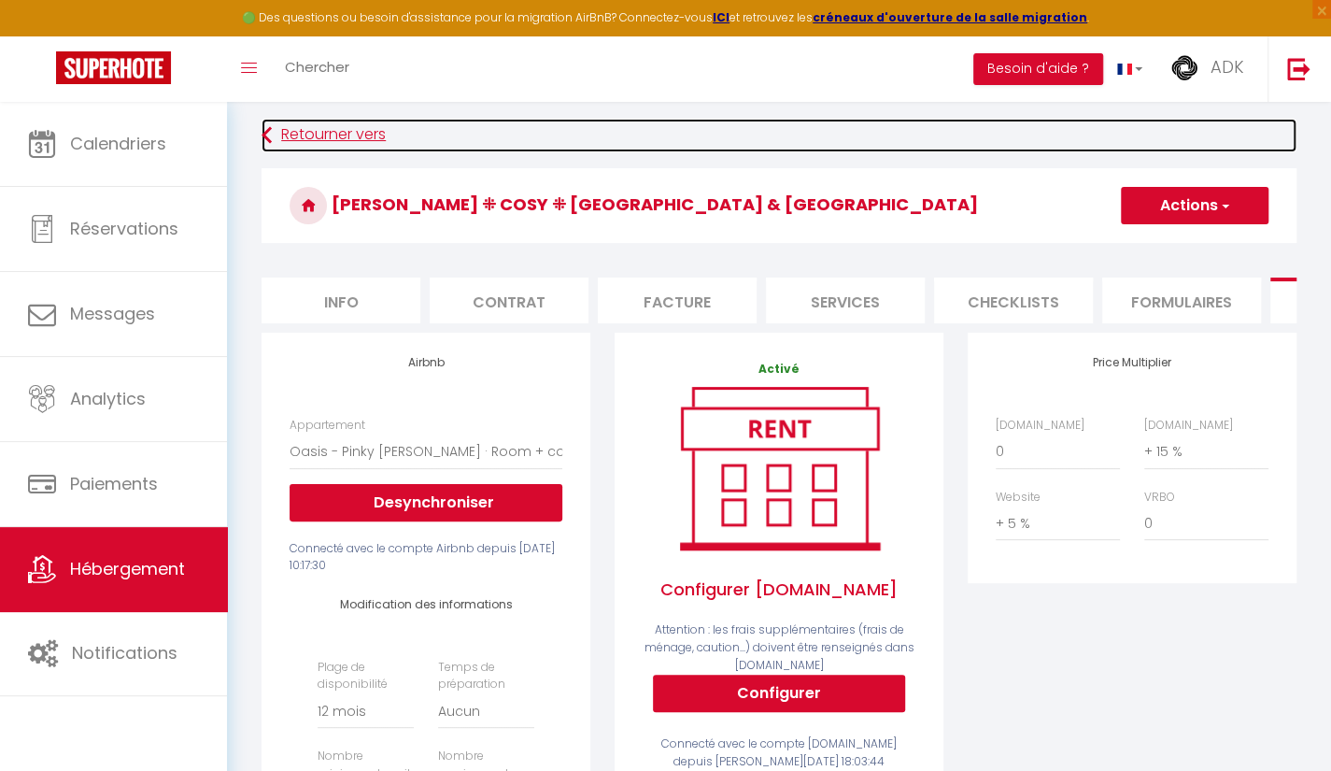
click at [266, 137] on icon at bounding box center [267, 136] width 10 height 34
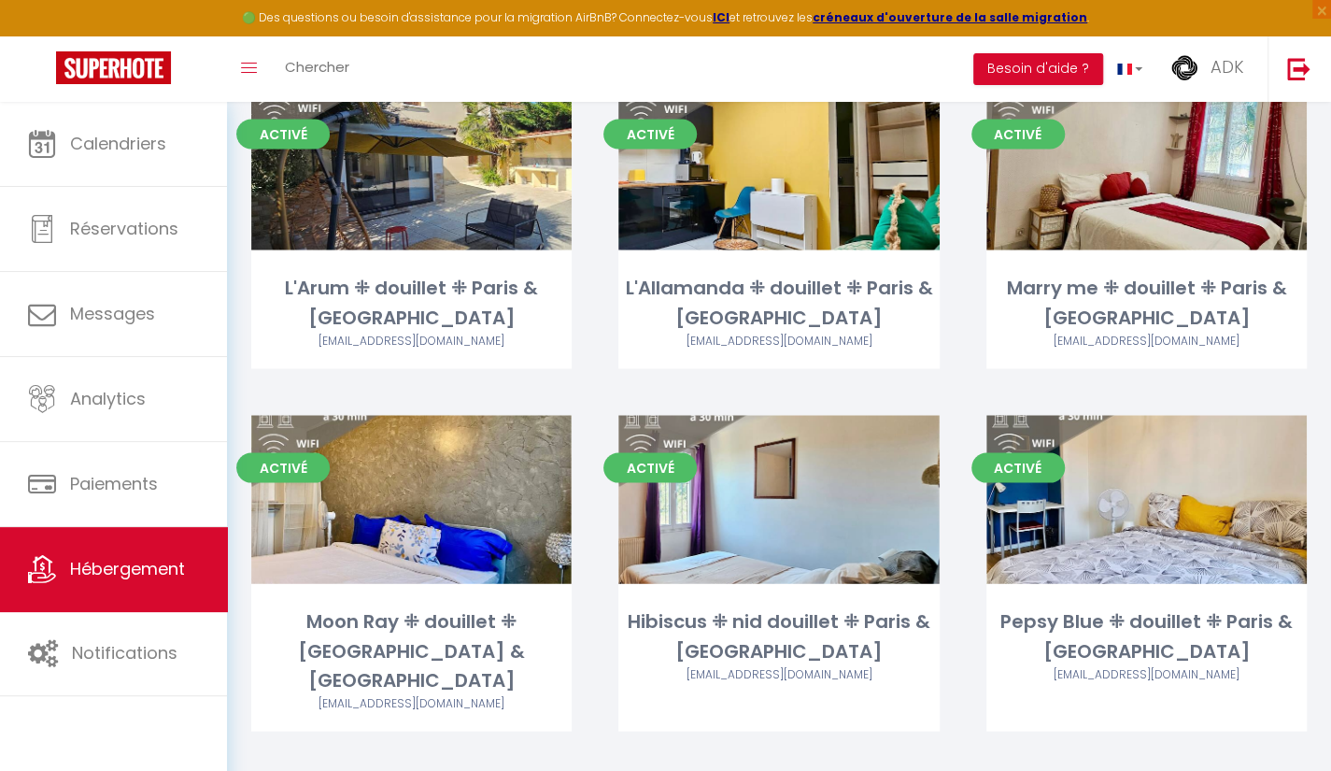
scroll to position [1989, 0]
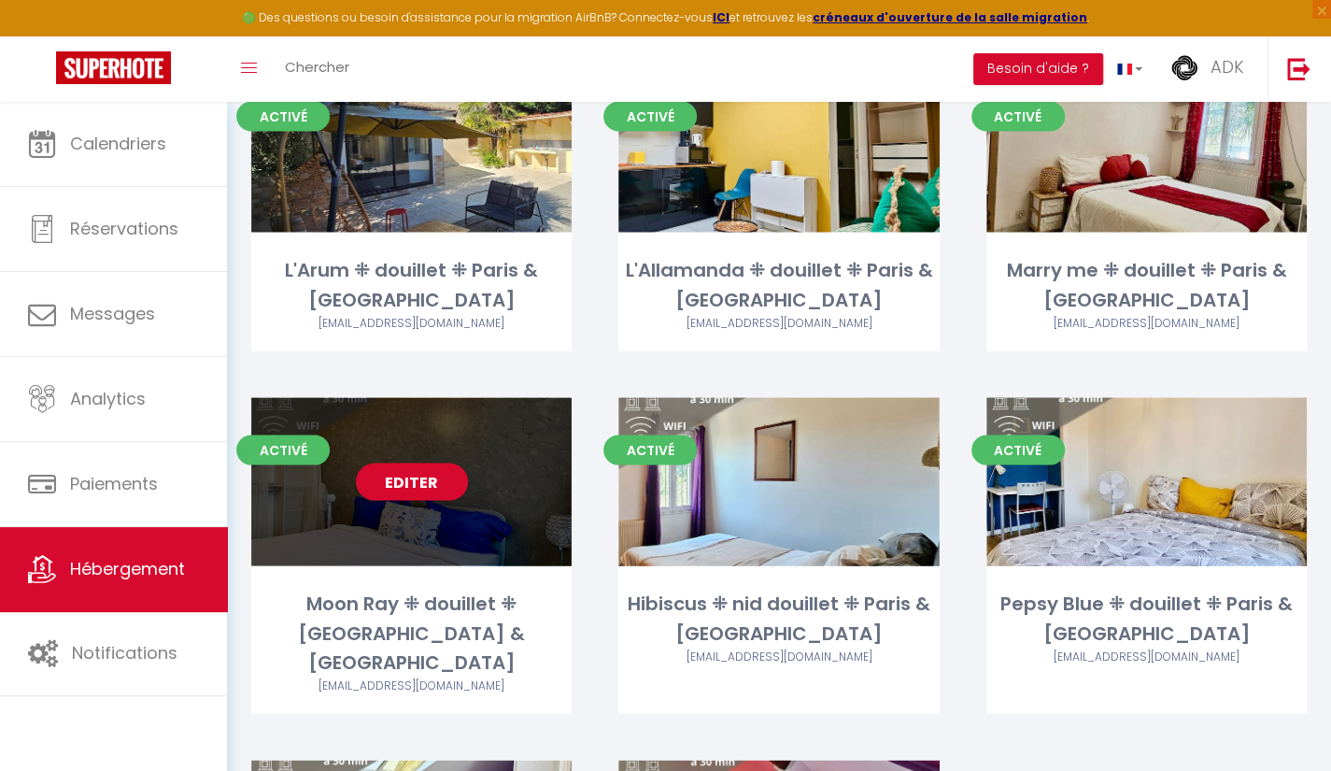
click at [422, 463] on link "Editer" at bounding box center [412, 481] width 112 height 37
select select "3"
select select "2"
select select "1"
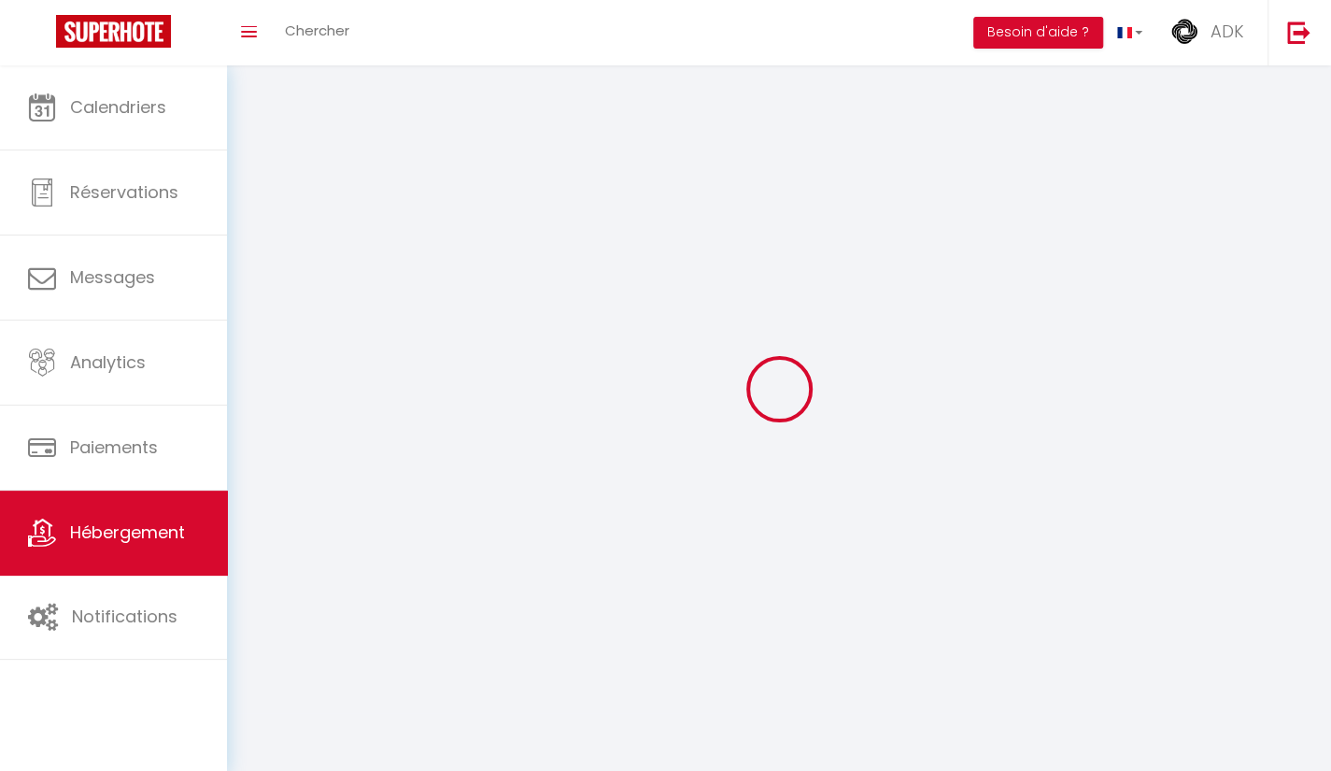
select select
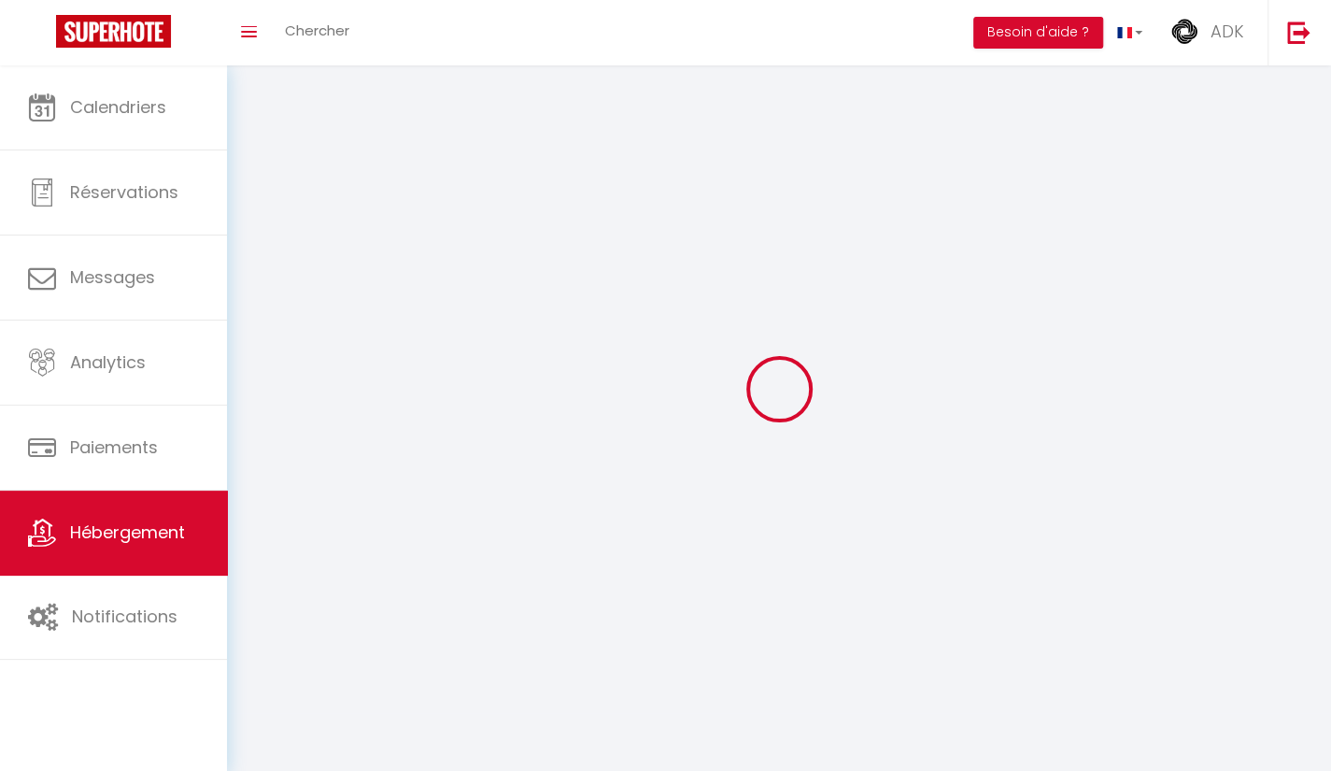
checkbox input "false"
select select
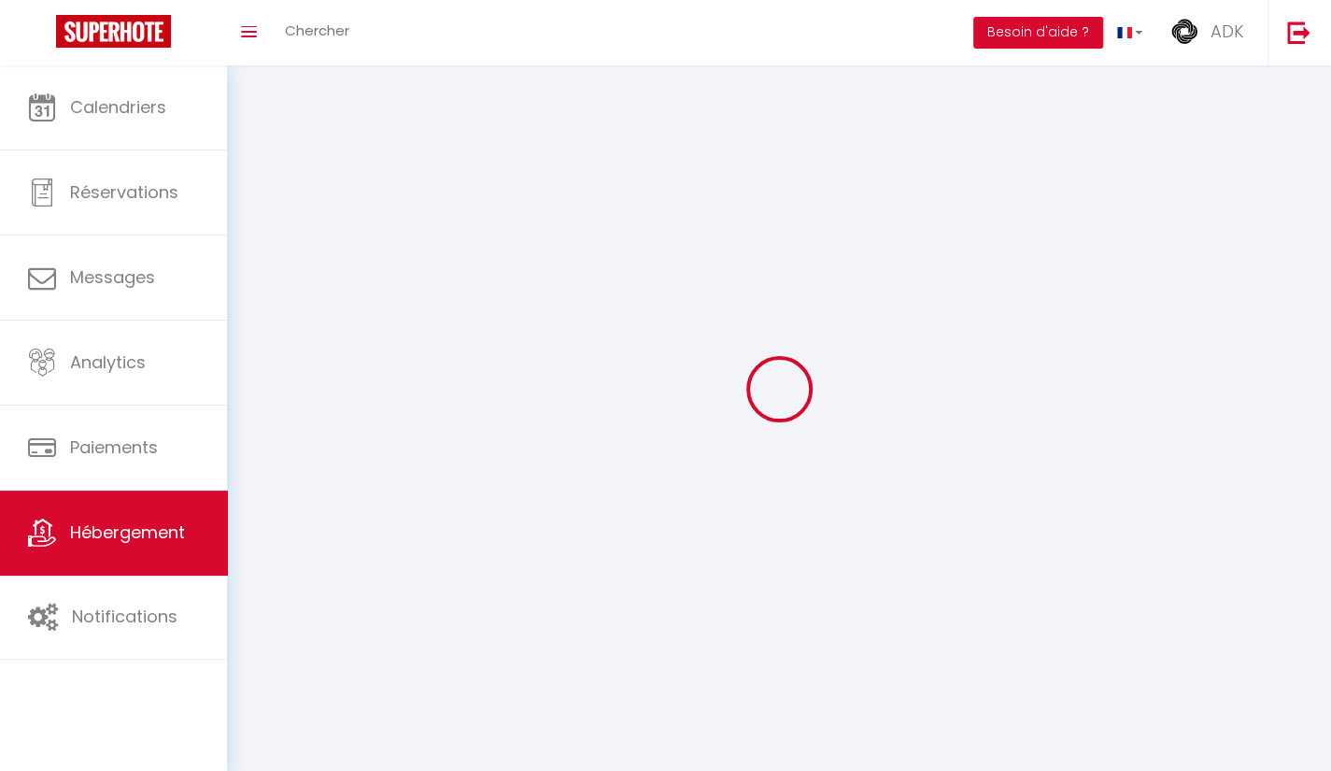
select select
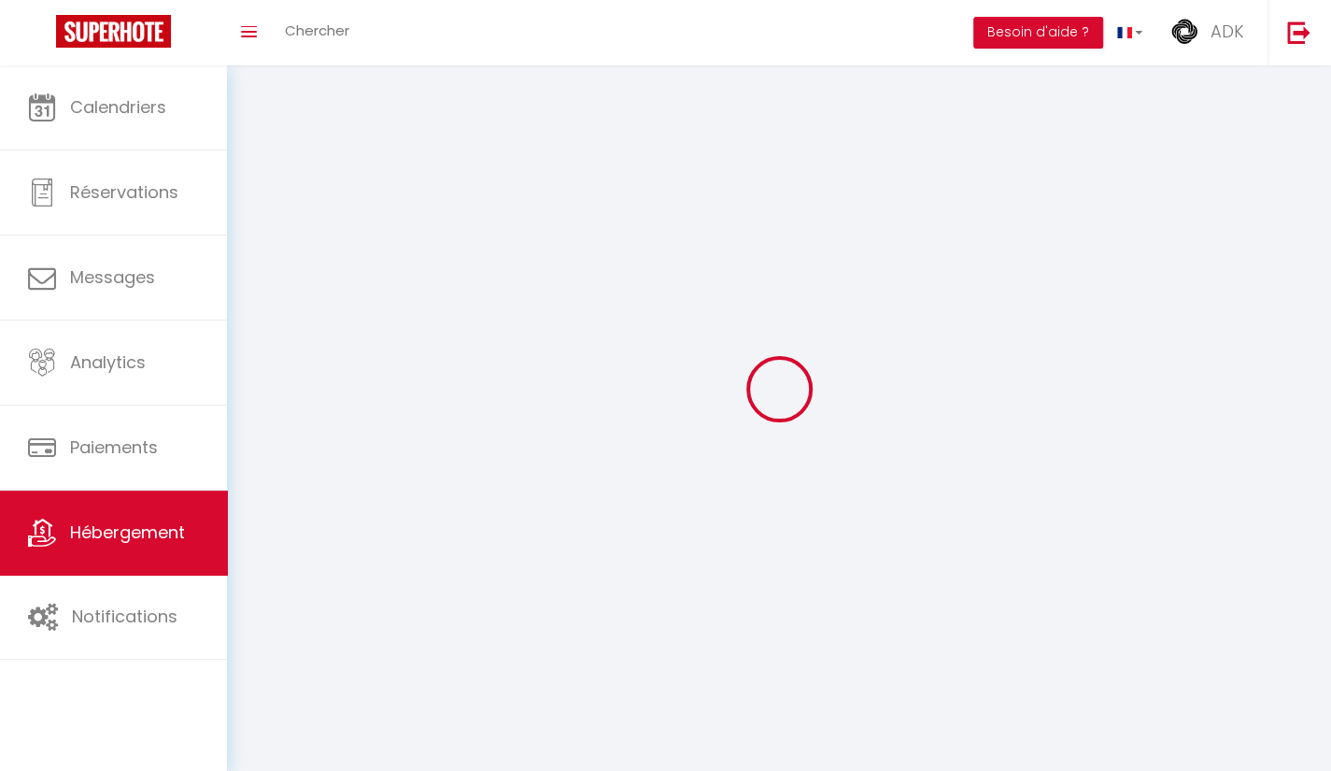
select select
checkbox input "false"
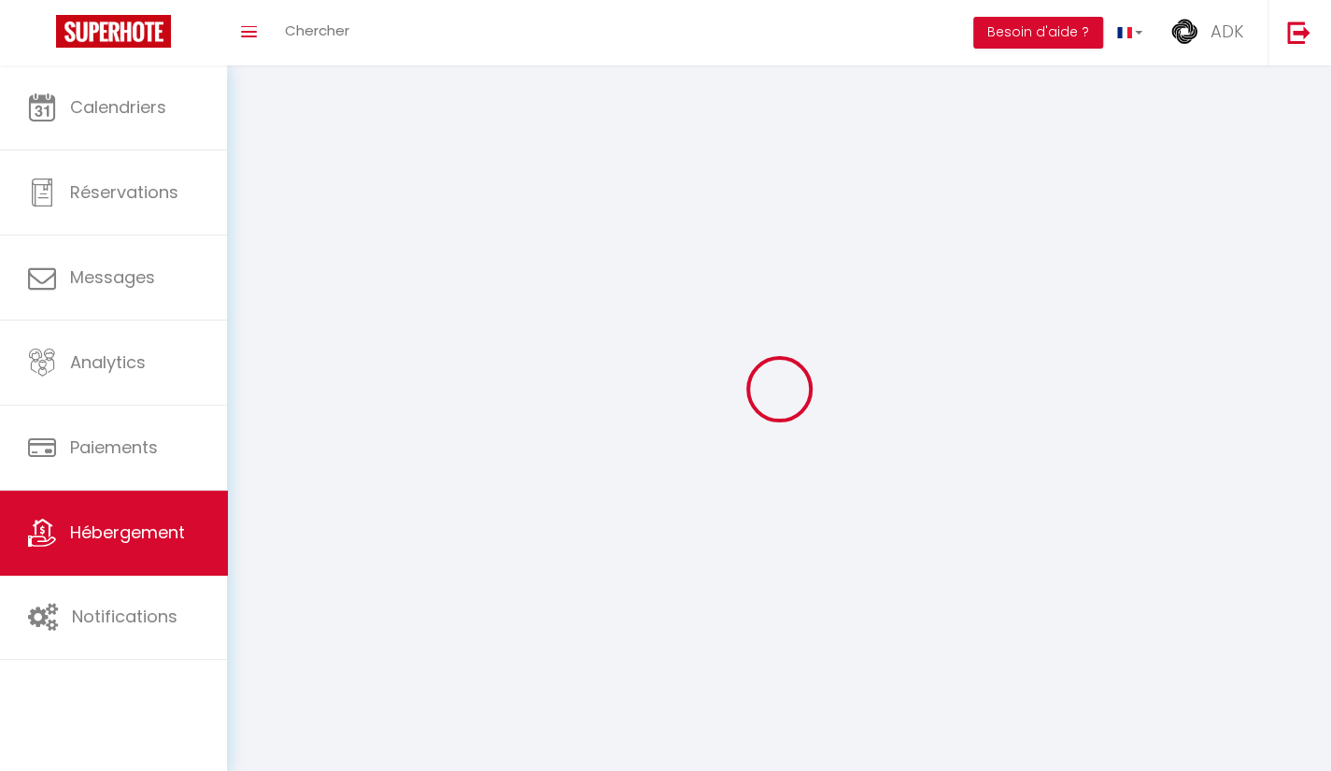
select select
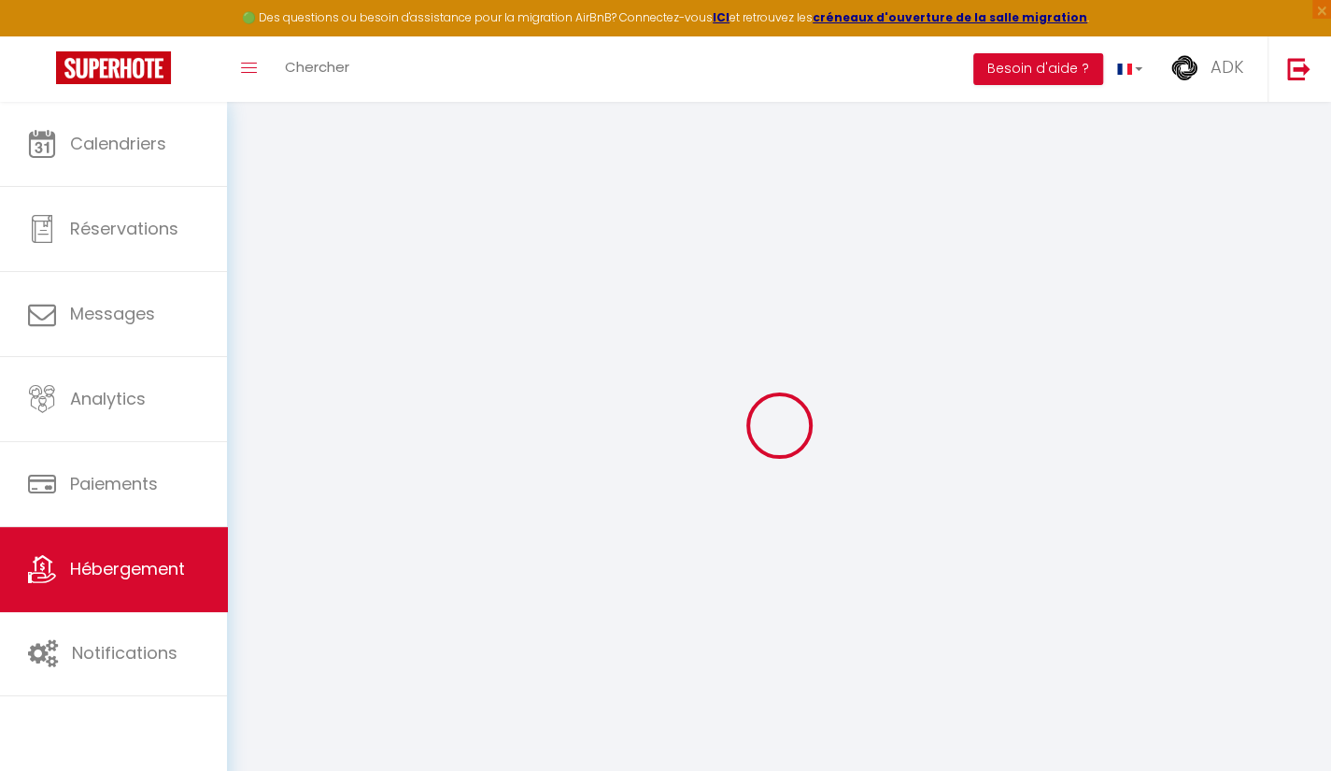
select select "+ 15 %"
select select "+ 5 %"
select select
checkbox input "false"
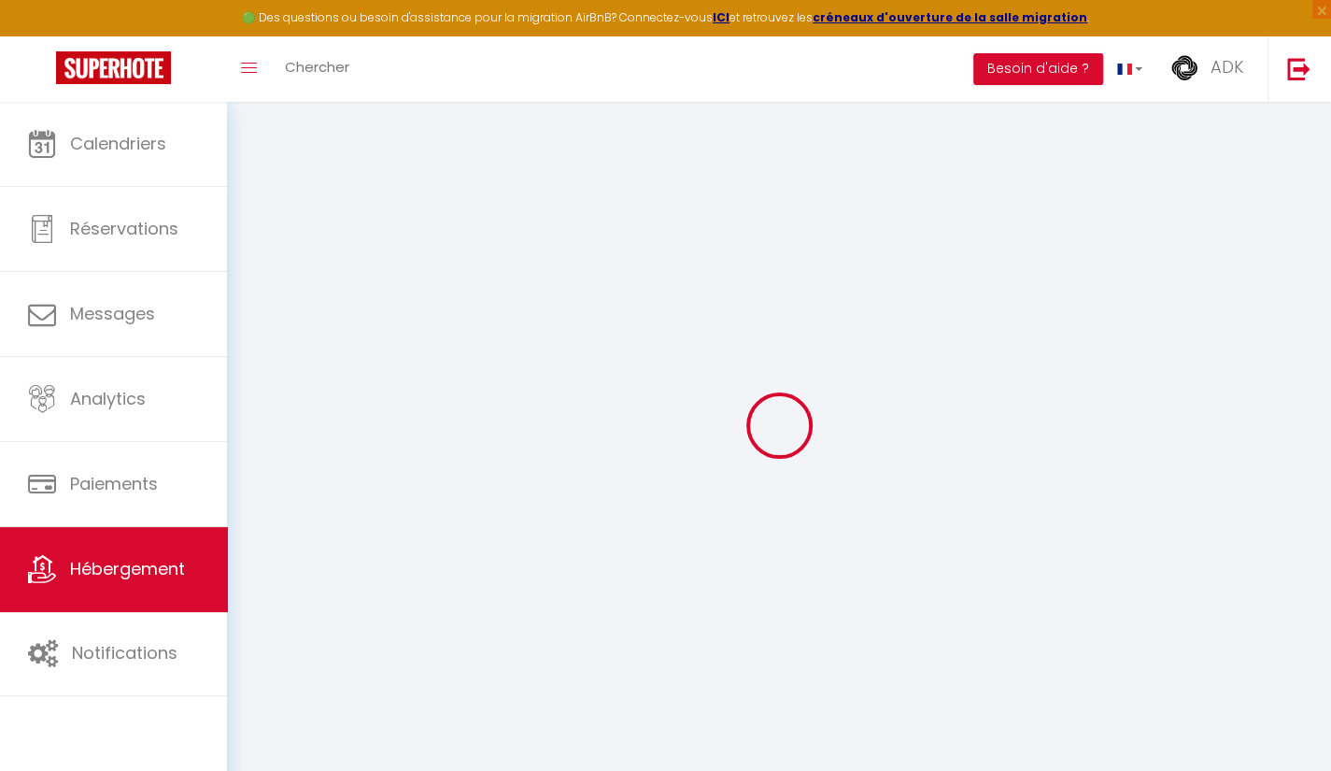
checkbox input "false"
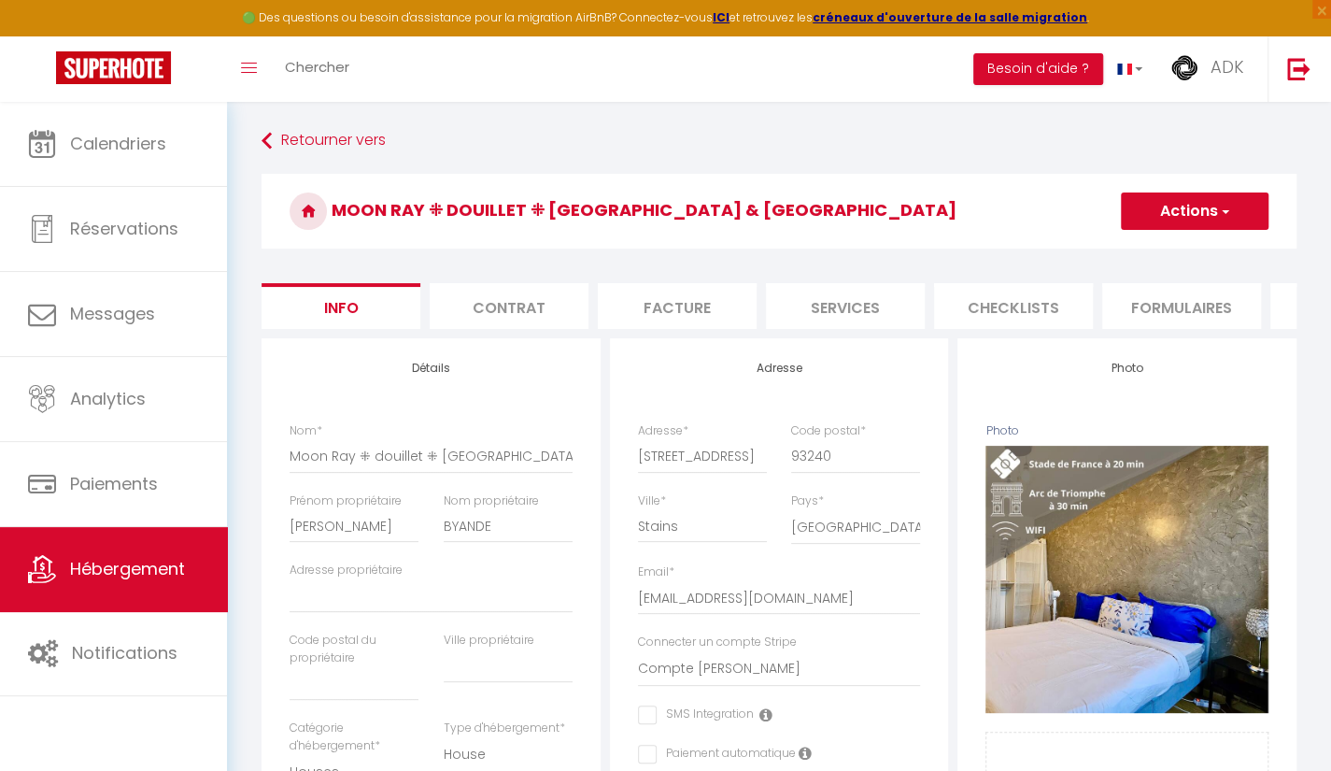
select select
checkbox input "false"
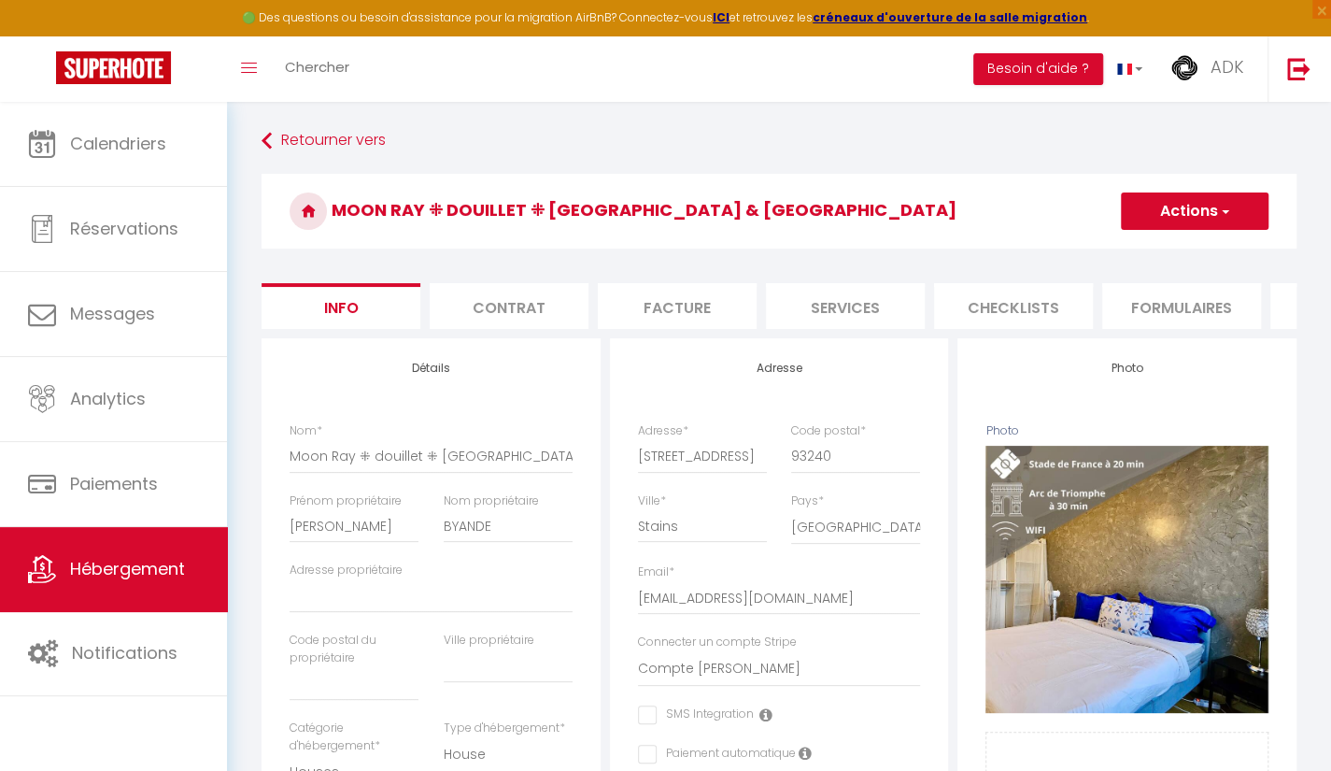
click at [1277, 306] on li "Plateformes" at bounding box center [1350, 306] width 159 height 46
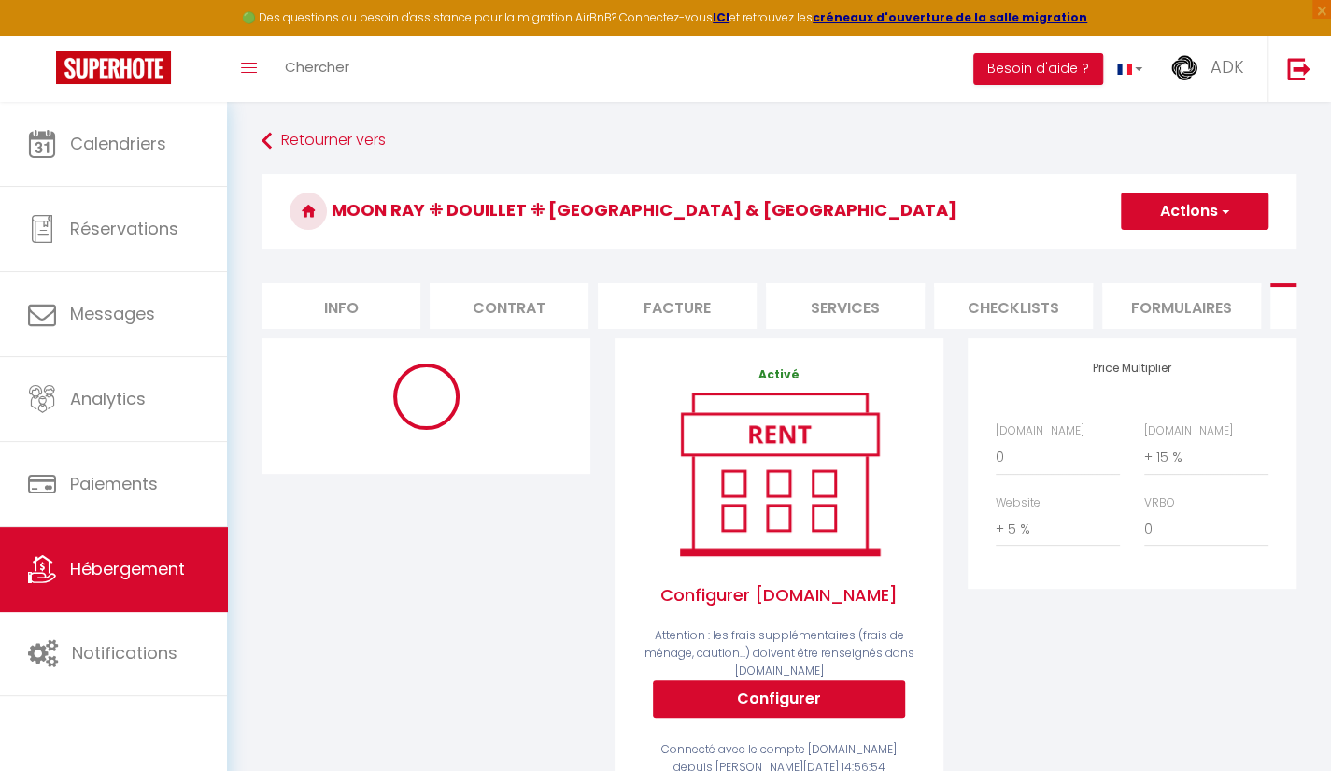
select select "365"
select select "well_reviewed_guests"
select select "EUR"
select select "16159-607921337238301629"
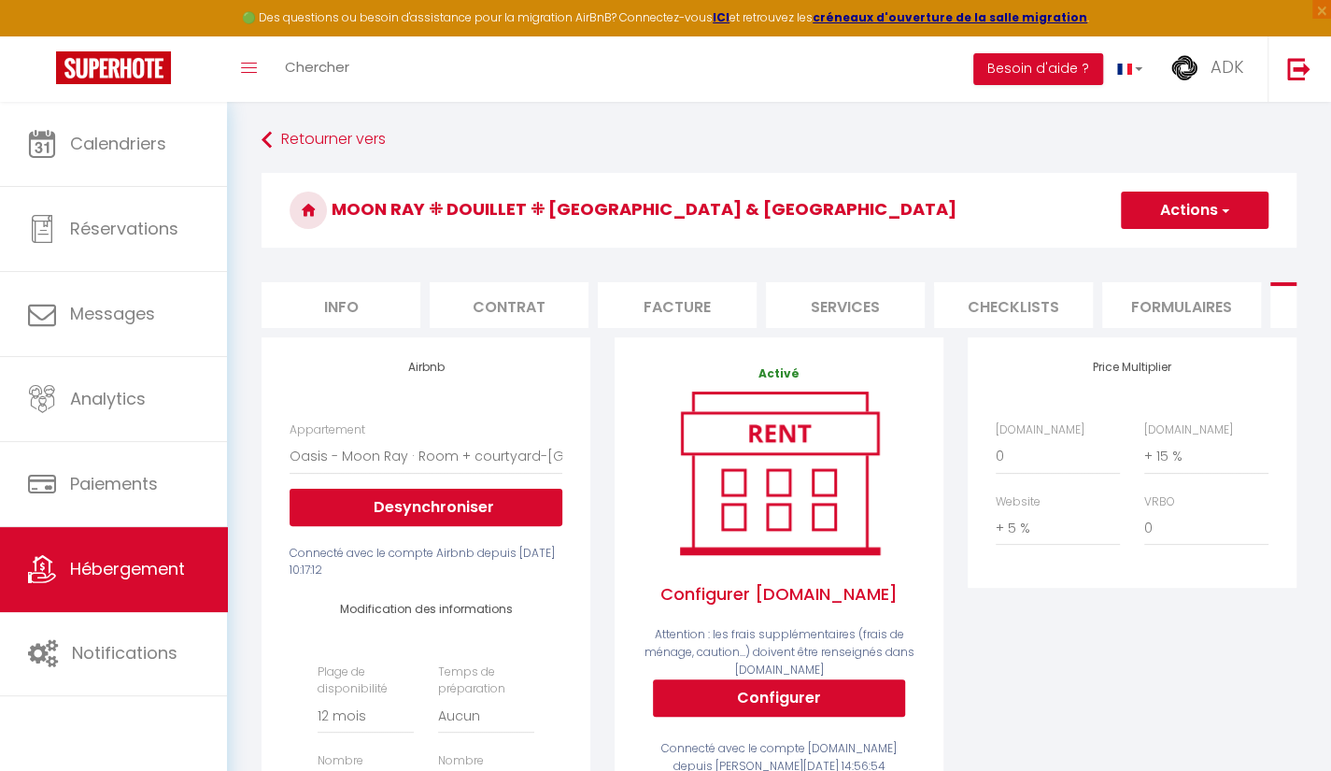
scroll to position [3, 0]
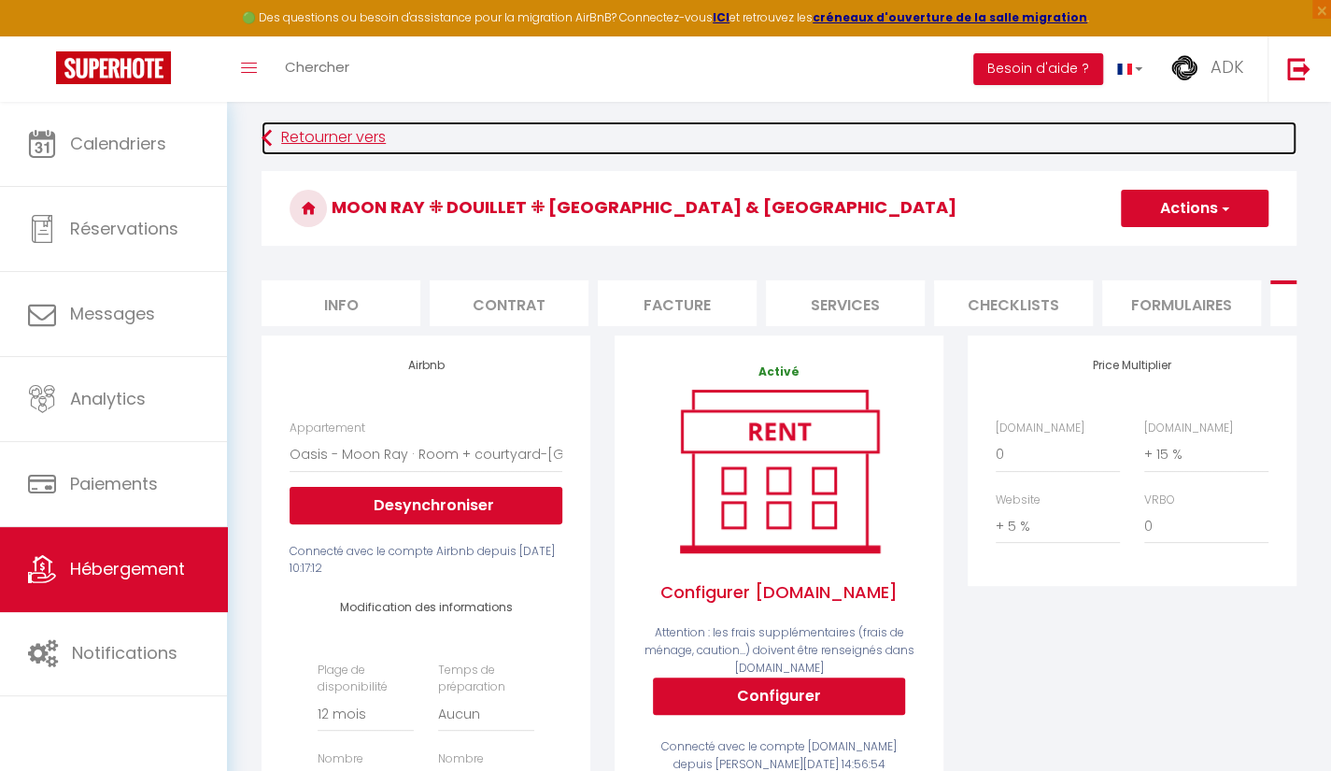
click at [316, 129] on link "Retourner vers" at bounding box center [779, 138] width 1035 height 34
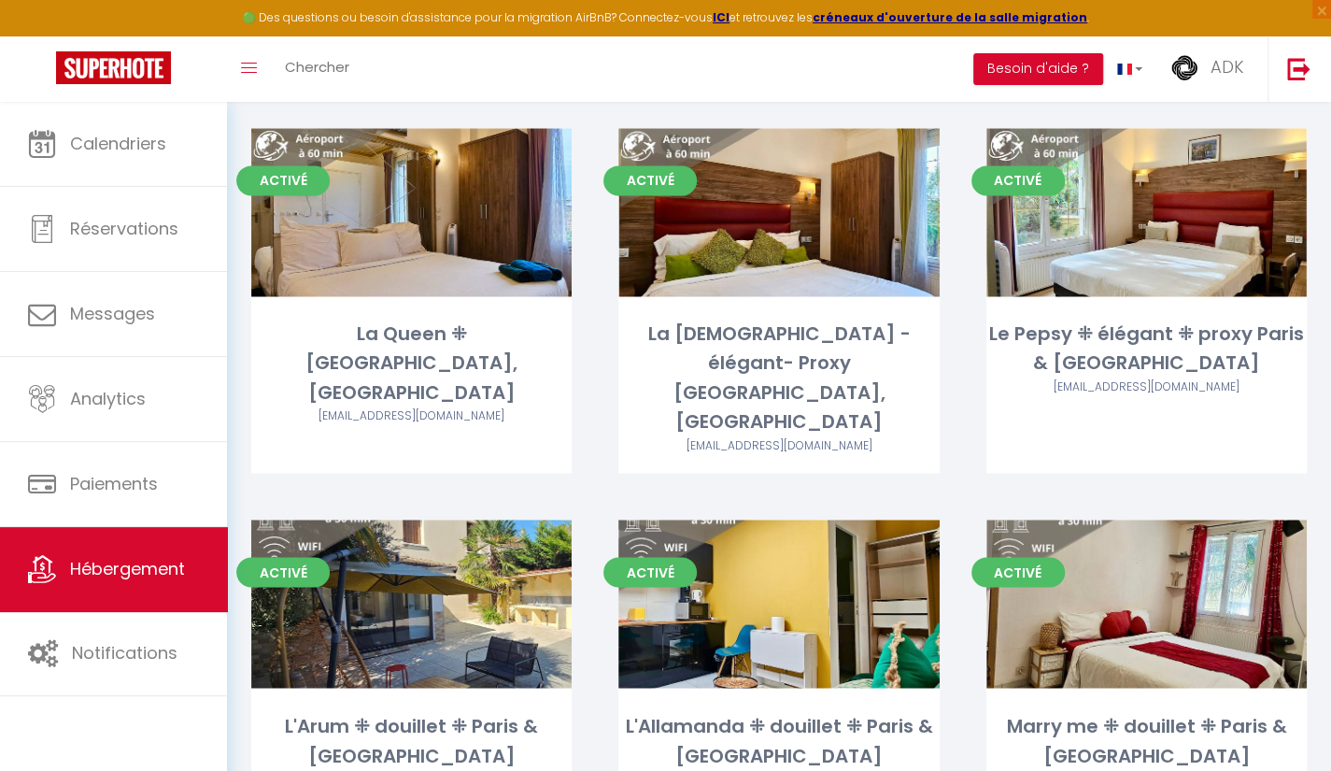
scroll to position [1539, 0]
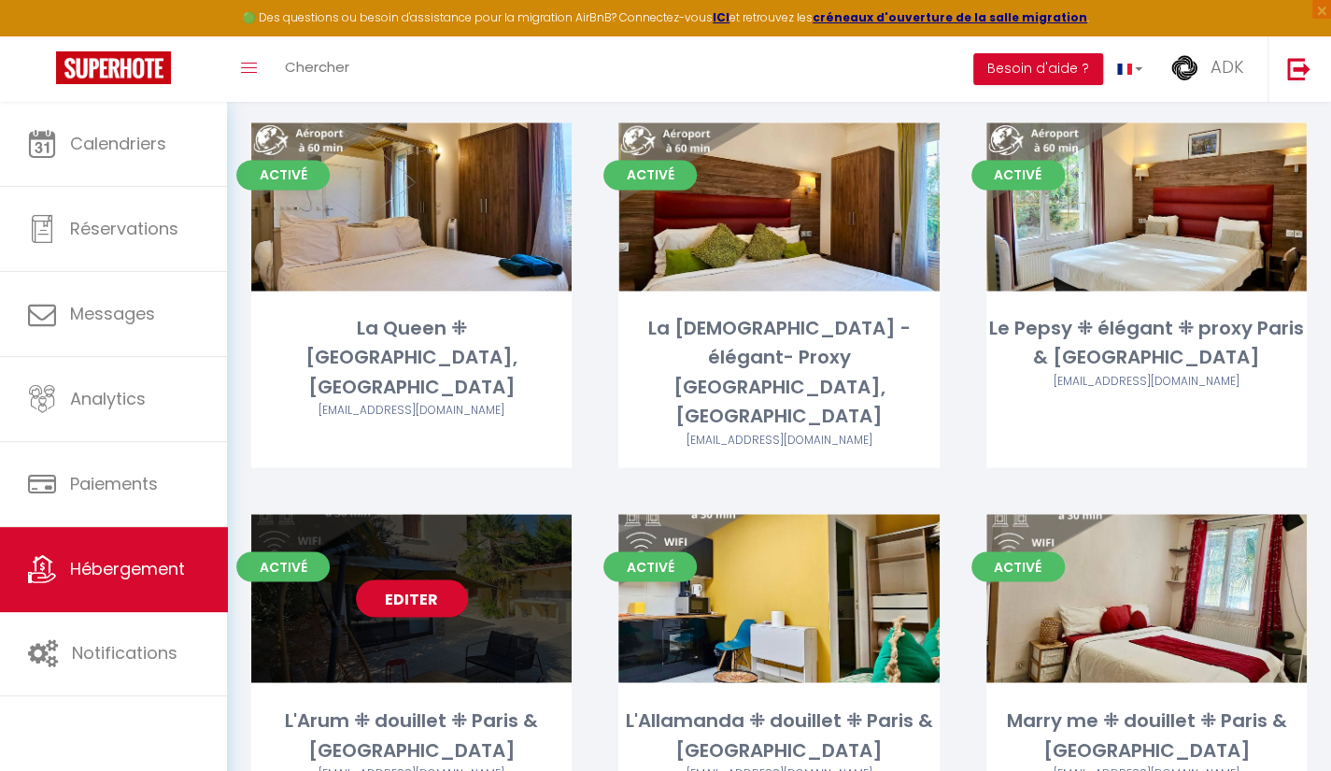
click at [398, 579] on link "Editer" at bounding box center [412, 597] width 112 height 37
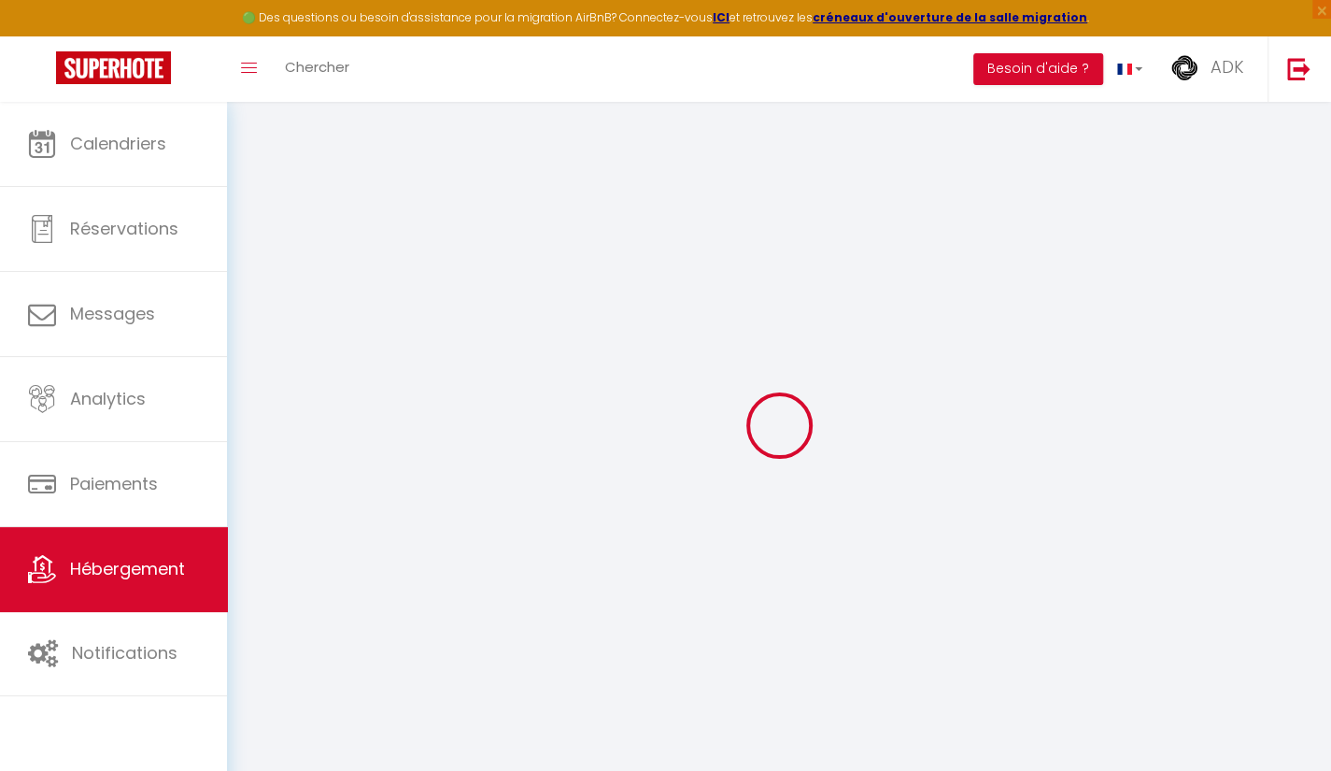
select select "16159-1419614904355400432"
select select "+ 15 %"
select select
checkbox input "false"
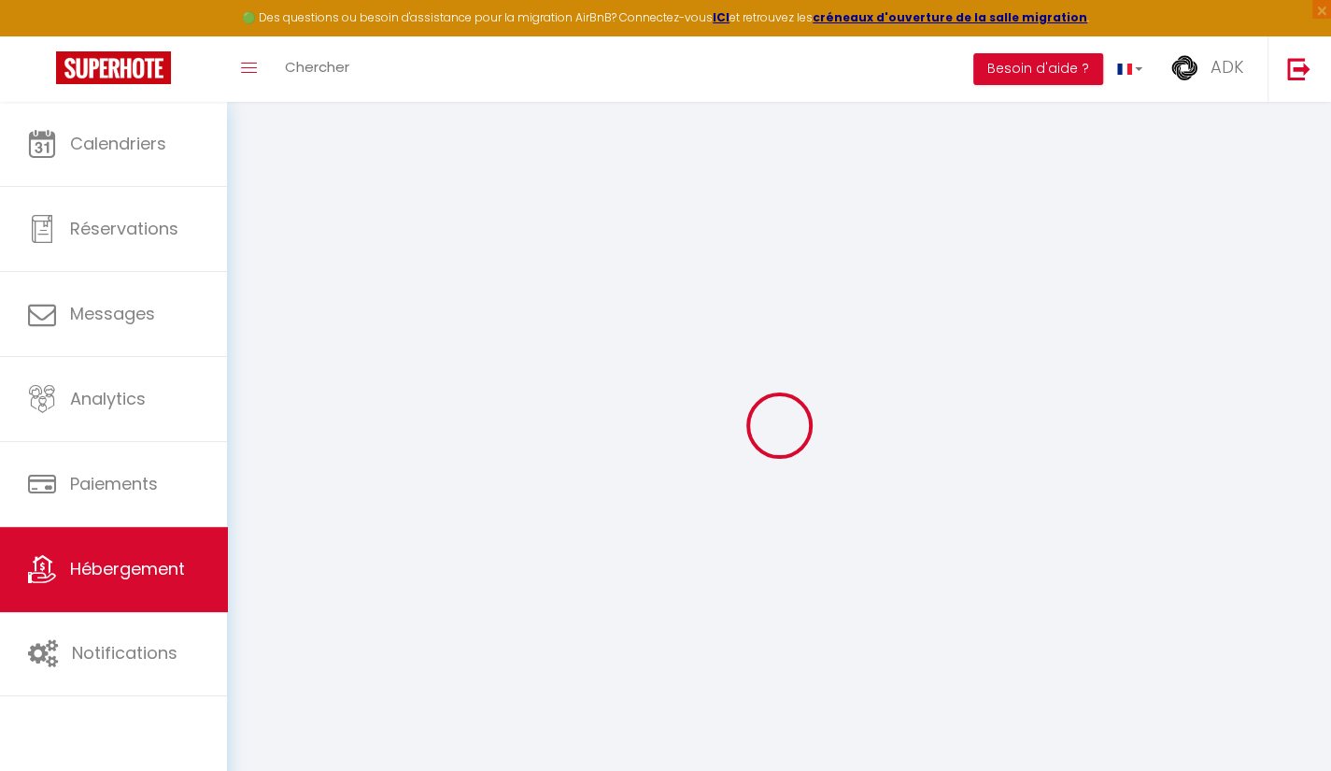
checkbox input "false"
select select "365"
select select "well_reviewed_guests"
select select "EUR"
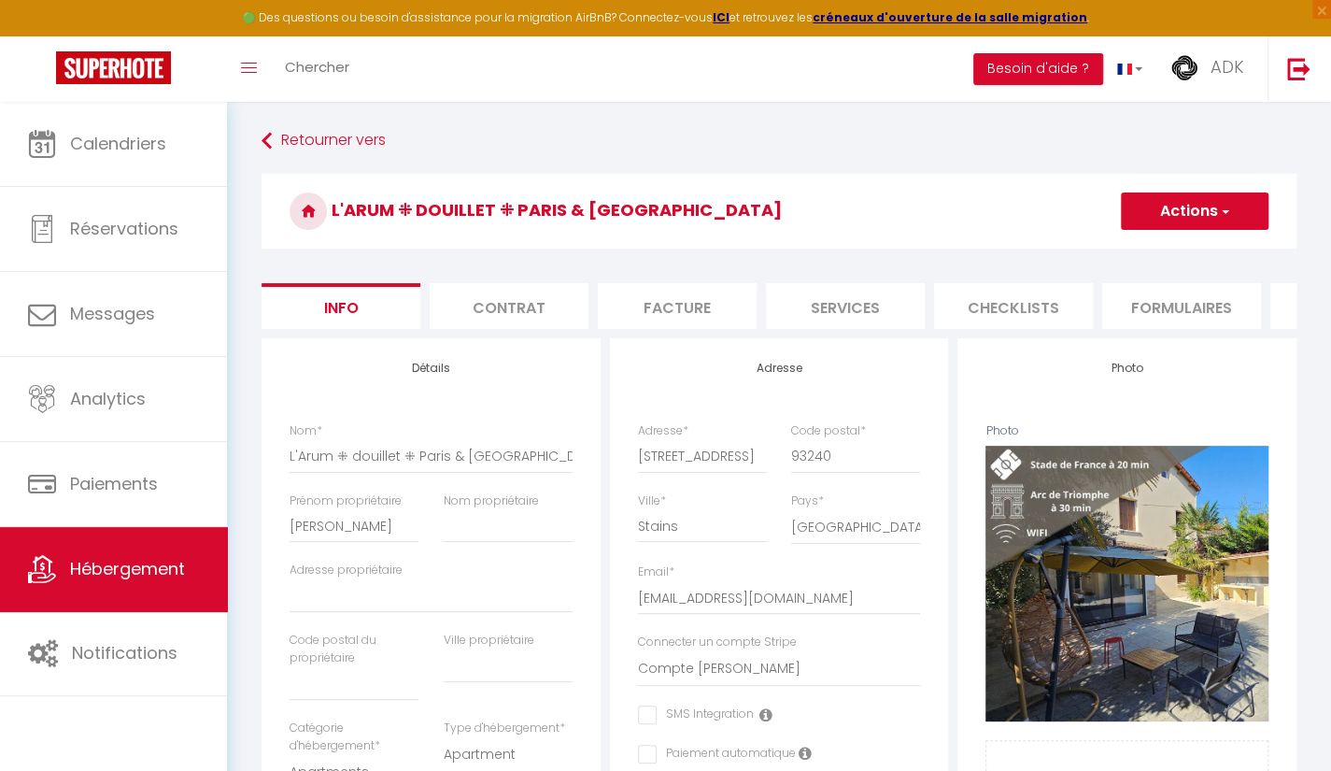
click at [1276, 301] on li "Plateformes" at bounding box center [1350, 306] width 159 height 46
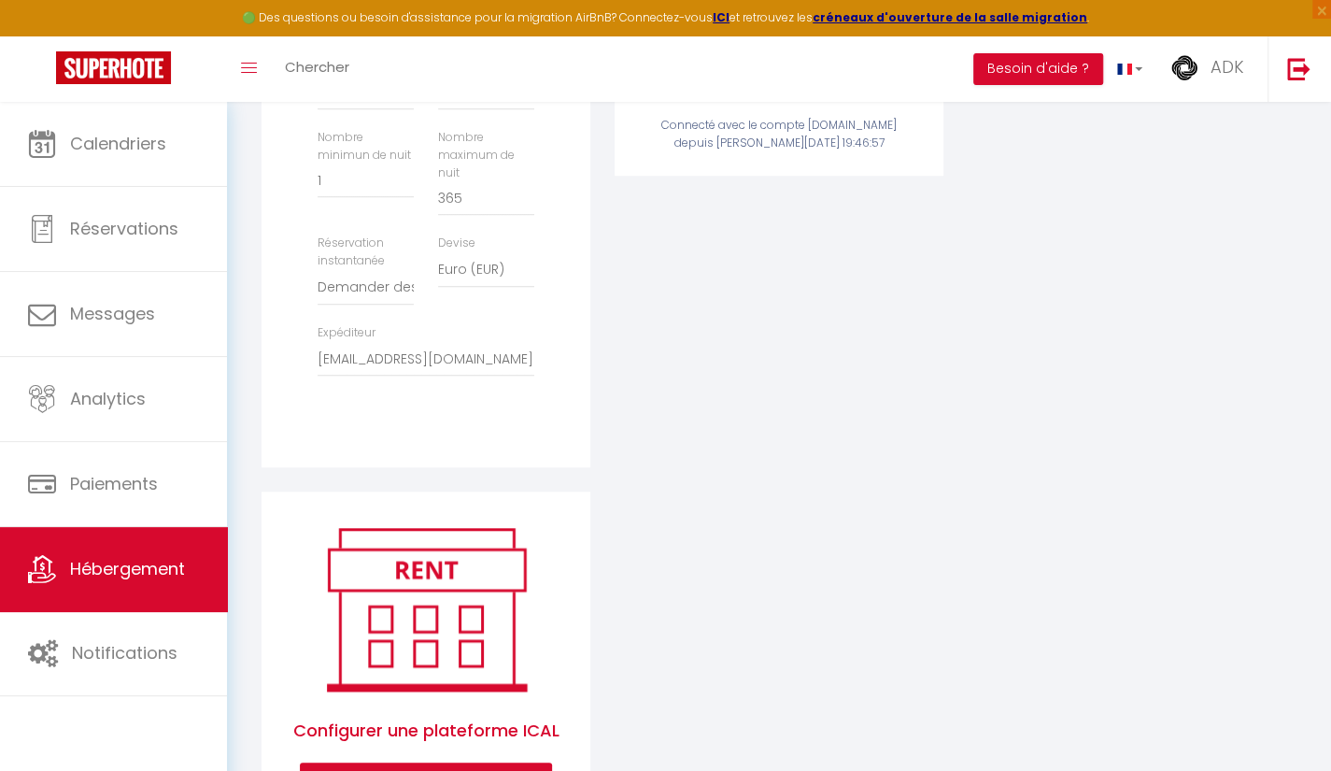
scroll to position [648, 0]
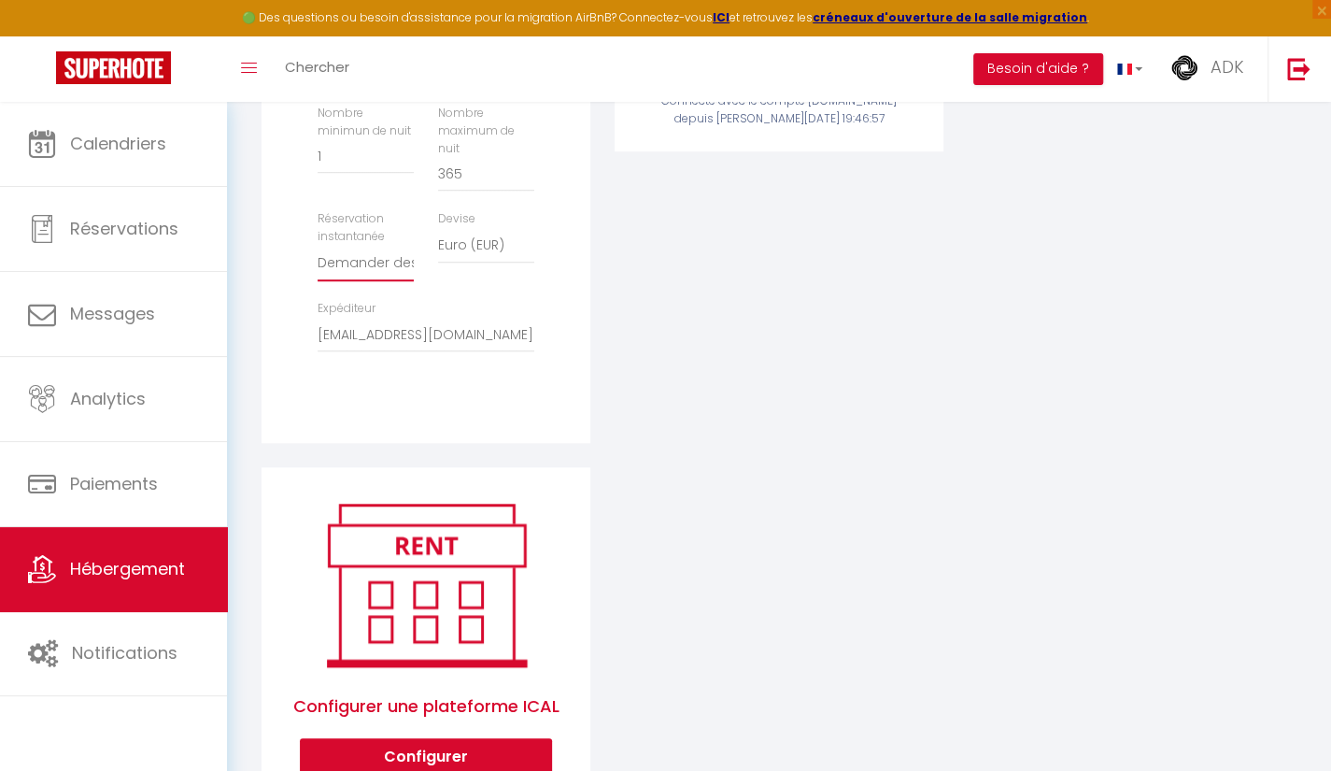
click at [329, 270] on select "Activée Demander des évaluations positives" at bounding box center [366, 264] width 96 height 36
select select "everyone"
click at [318, 259] on select "Activée Demander des évaluations positives" at bounding box center [366, 264] width 96 height 36
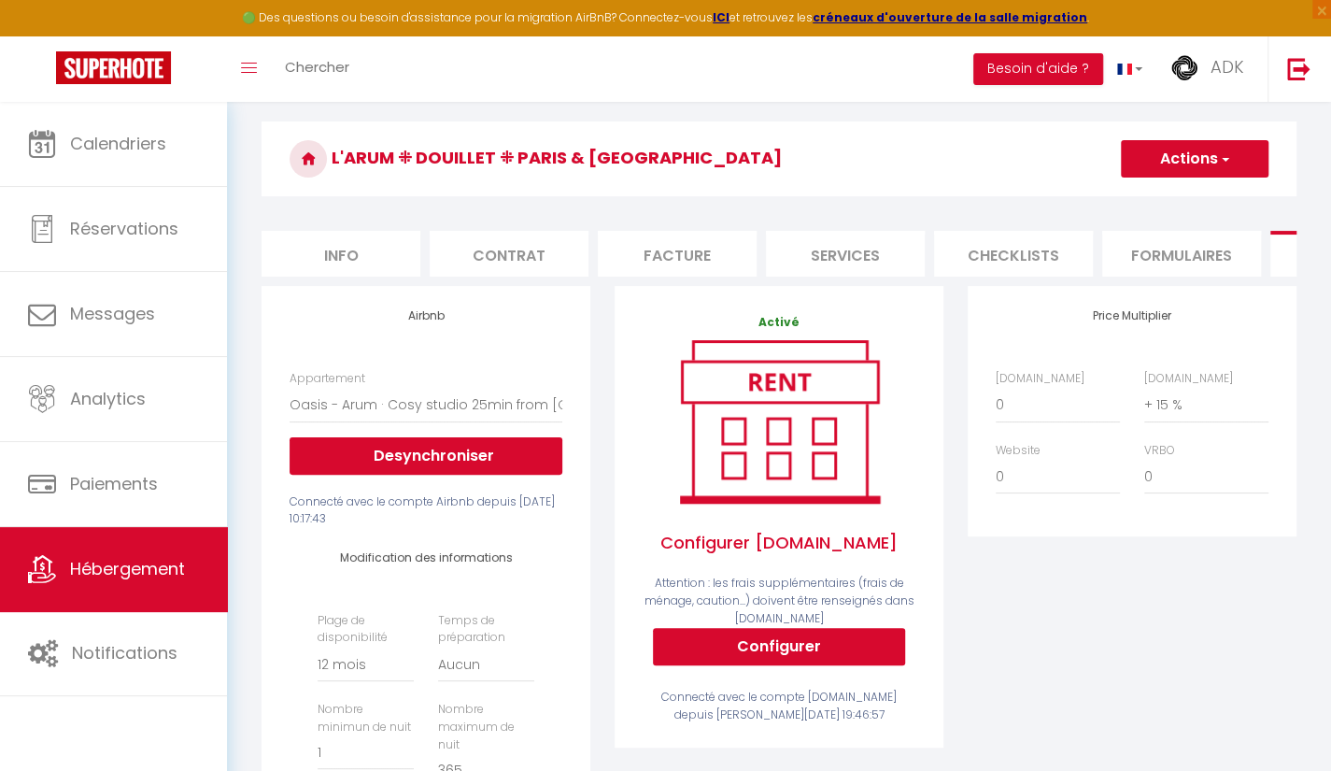
scroll to position [46, 0]
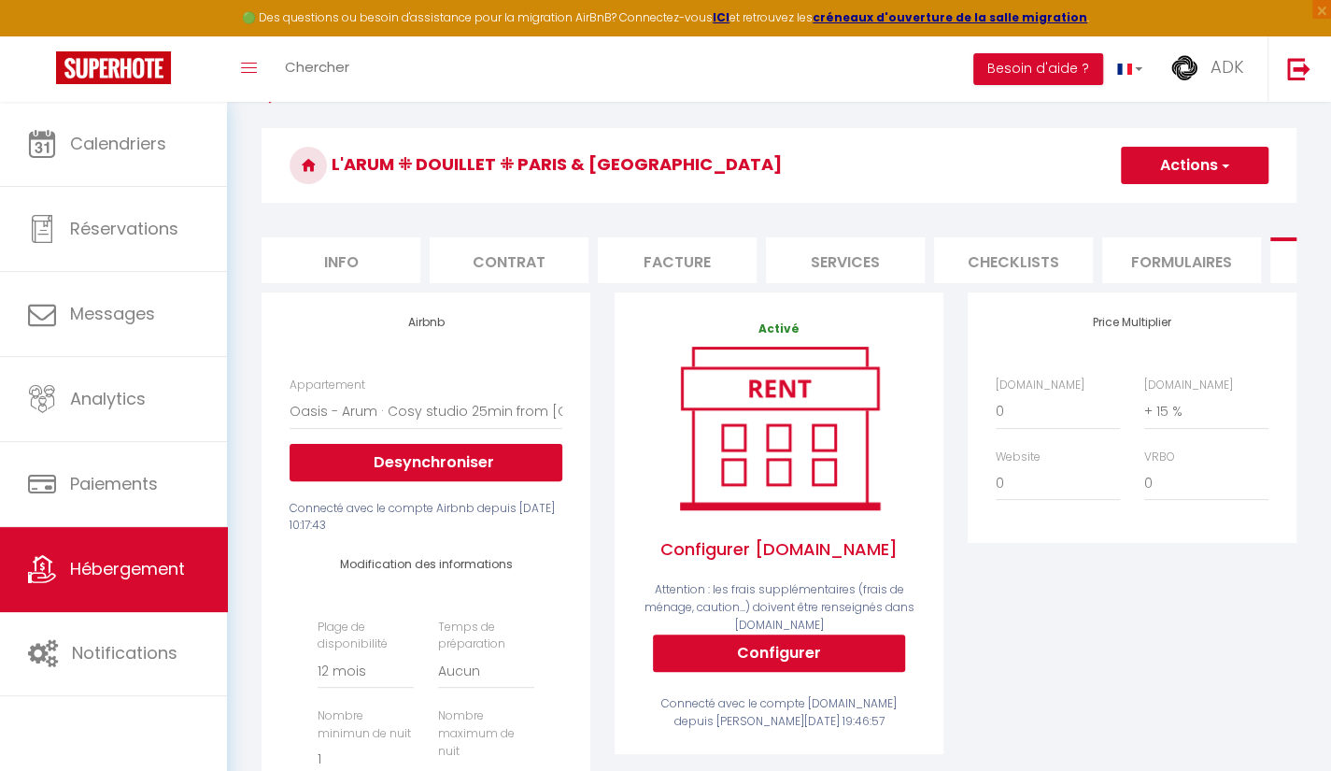
click at [1234, 162] on button "Actions" at bounding box center [1195, 165] width 148 height 37
click at [1183, 203] on link "Enregistrer" at bounding box center [1194, 206] width 148 height 24
select select "365"
select select "EUR"
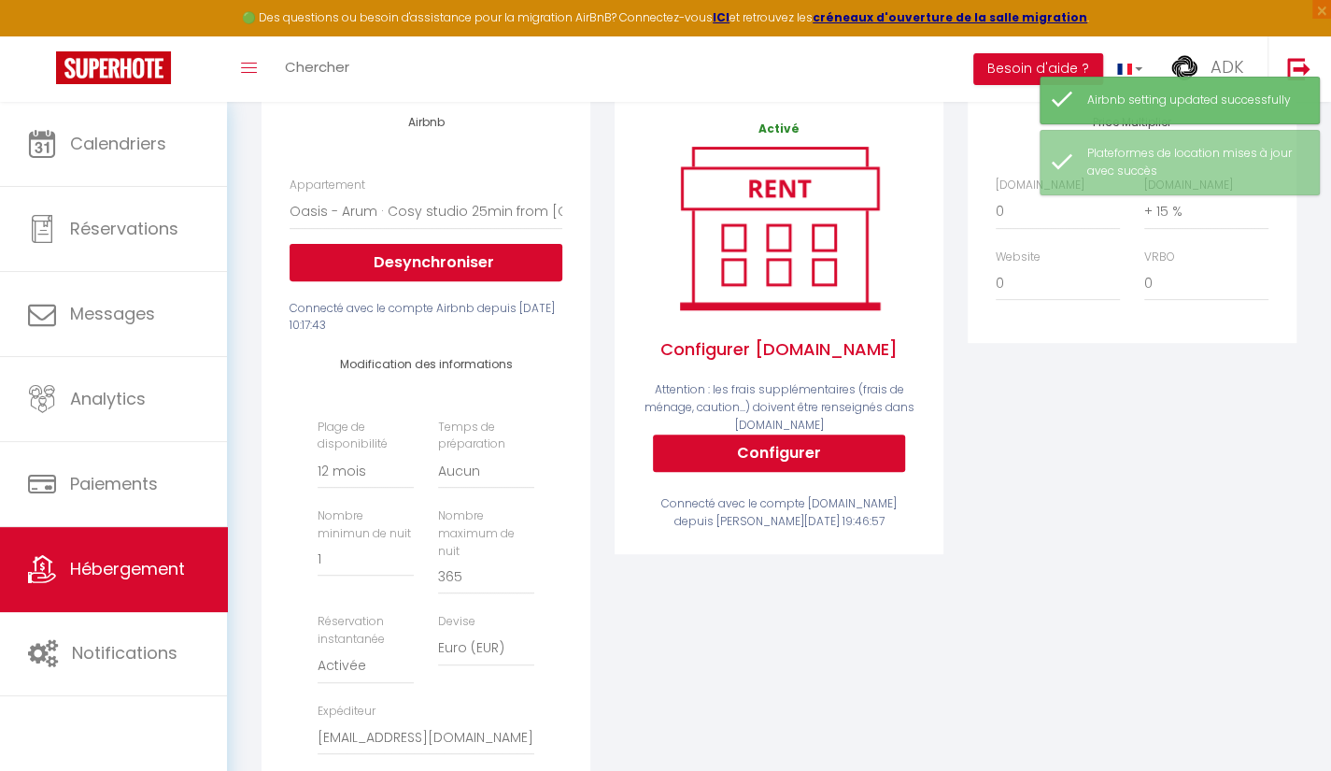
scroll to position [0, 0]
